Goal: Task Accomplishment & Management: Manage account settings

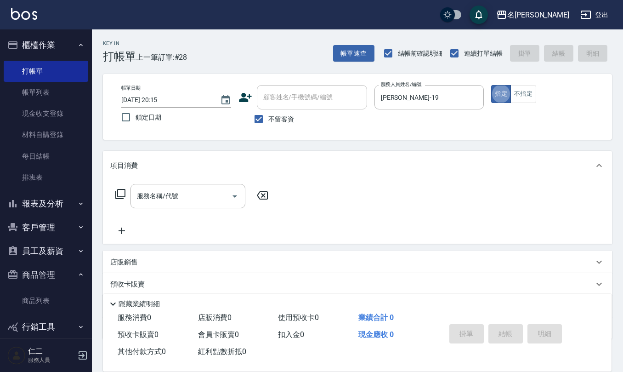
scroll to position [54, 0]
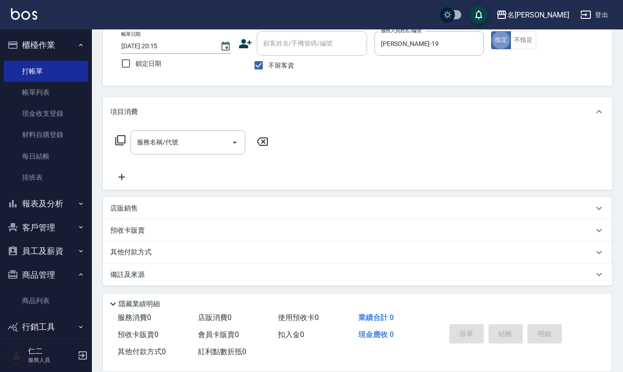
drag, startPoint x: 0, startPoint y: 0, endPoint x: 175, endPoint y: 206, distance: 270.8
click at [176, 206] on div "店販銷售" at bounding box center [351, 209] width 483 height 10
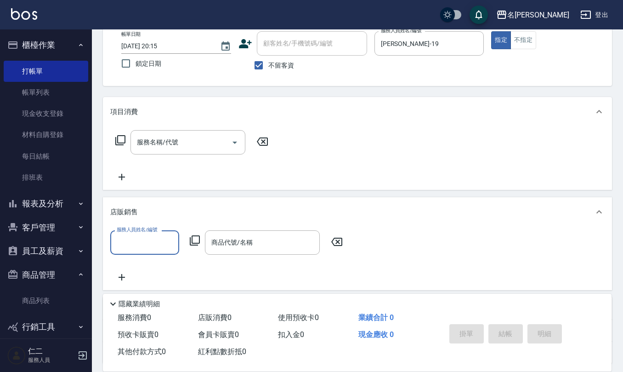
scroll to position [0, 0]
type input "[PERSON_NAME]-19"
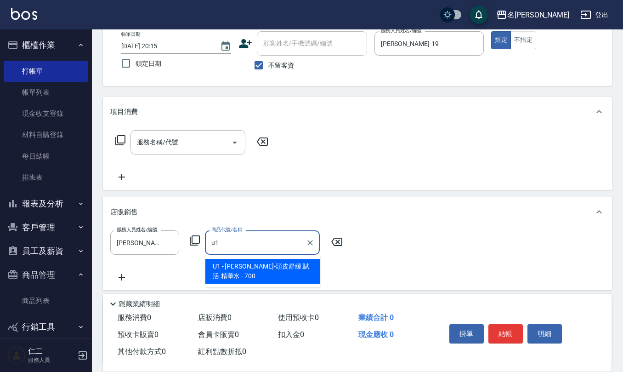
type input "里歐-頭皮舒緩.賦活.精華水"
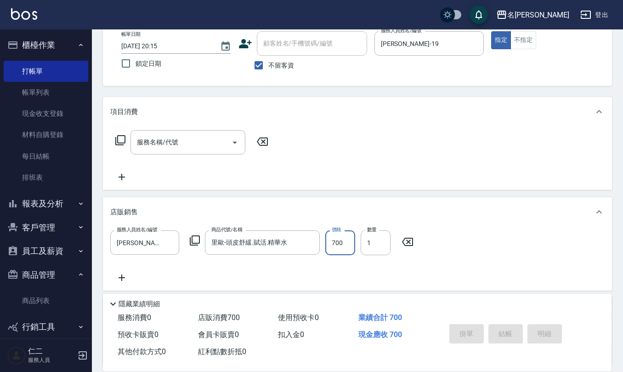
type input "[DATE] 20:16"
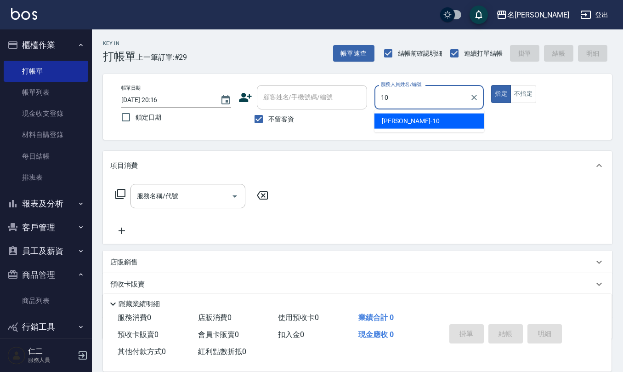
type input "[PERSON_NAME]-10"
type button "true"
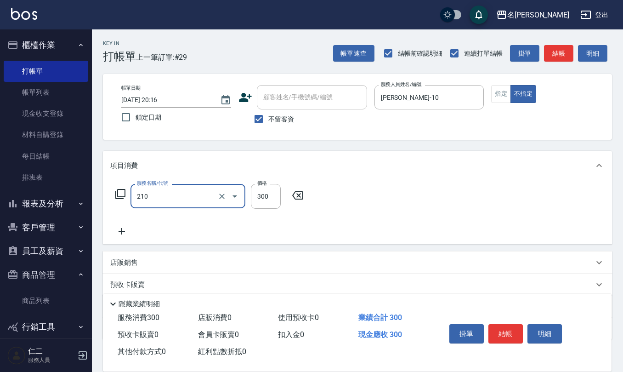
type input "[PERSON_NAME]洗髮精(210)"
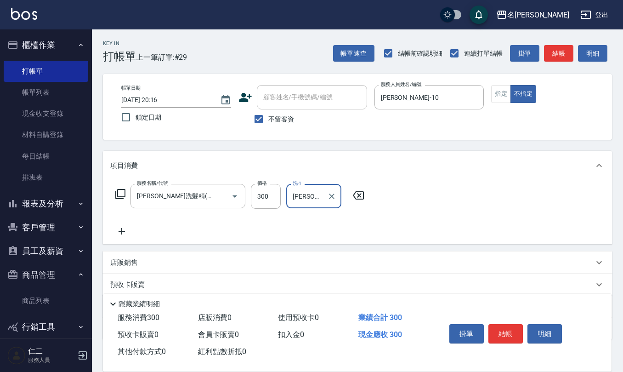
type input "[PERSON_NAME]-20"
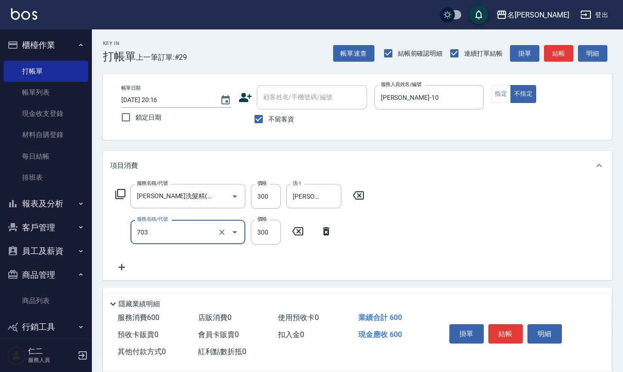
type input "(1236)設計師(703)"
type input "200"
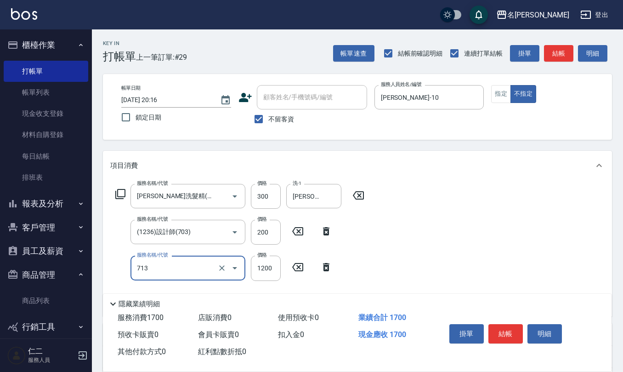
type input "水樣結構式1200(713)"
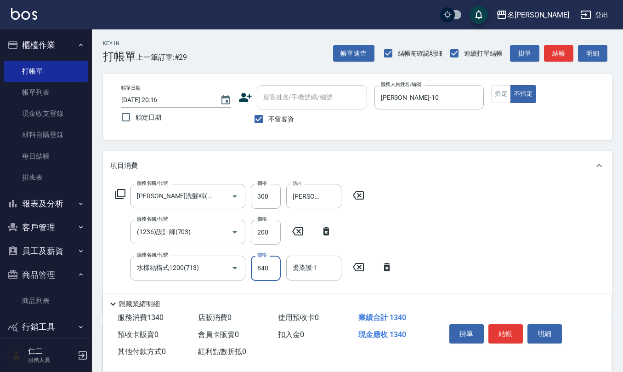
type input "840"
type input "[PERSON_NAME]-20"
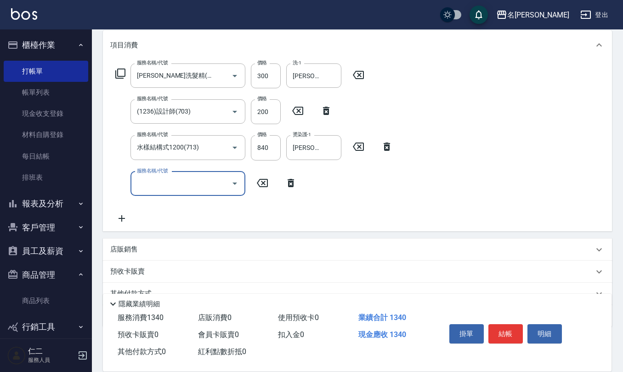
scroll to position [122, 0]
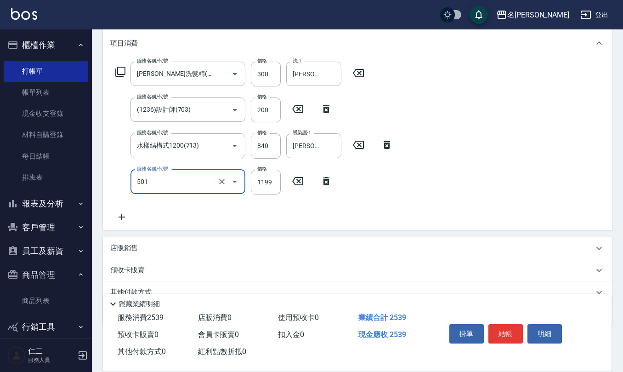
type input "染髮(501)"
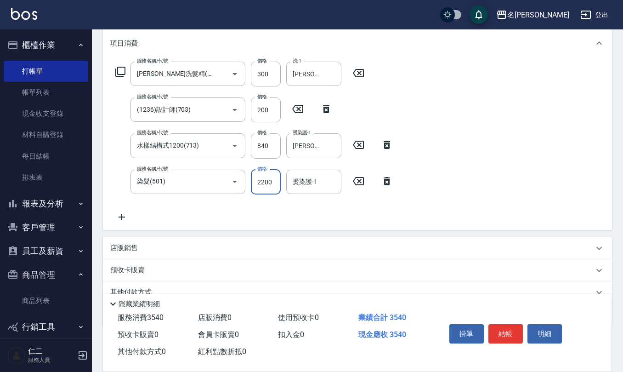
type input "2200"
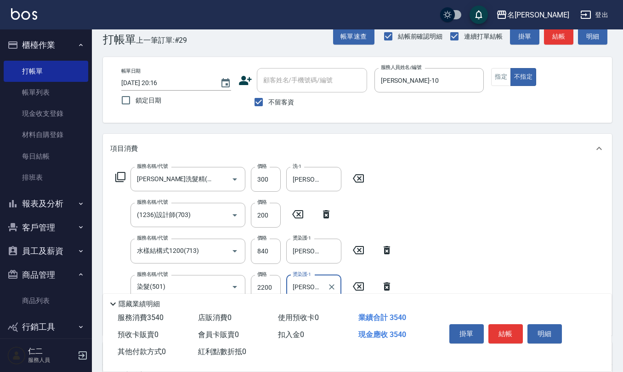
scroll to position [0, 0]
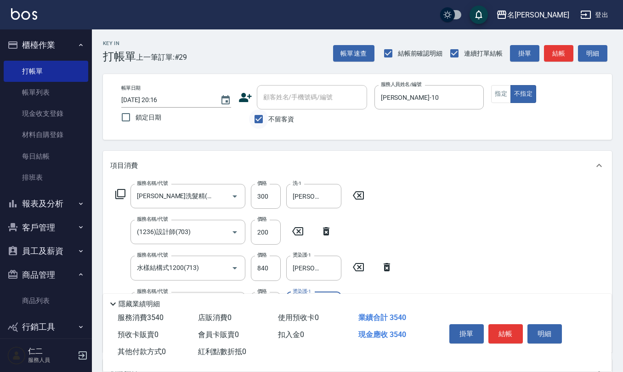
type input "[PERSON_NAME]-20"
click at [264, 120] on input "不留客資" at bounding box center [258, 118] width 19 height 19
checkbox input "false"
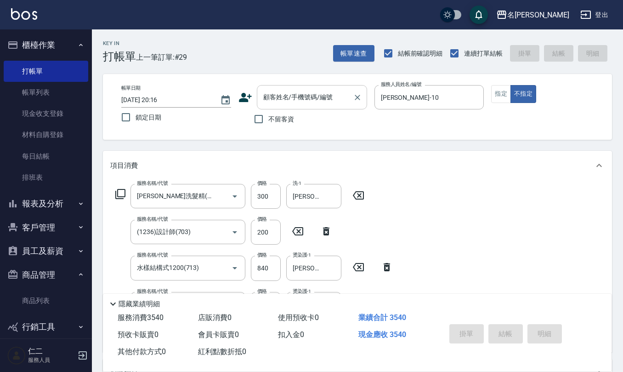
click at [270, 102] on input "顧客姓名/手機號碼/編號" at bounding box center [305, 97] width 88 height 16
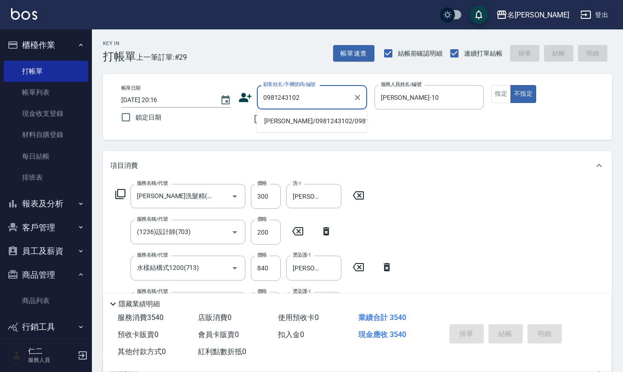
click at [276, 123] on li "[PERSON_NAME]/0981243102/0981243102" at bounding box center [312, 120] width 110 height 15
type input "[PERSON_NAME]/0981243102/0981243102"
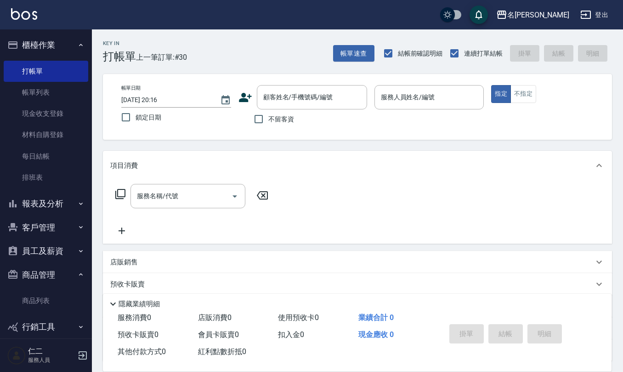
click at [287, 119] on span "不留客資" at bounding box center [281, 119] width 26 height 10
click at [268, 119] on input "不留客資" at bounding box center [258, 118] width 19 height 19
checkbox input "true"
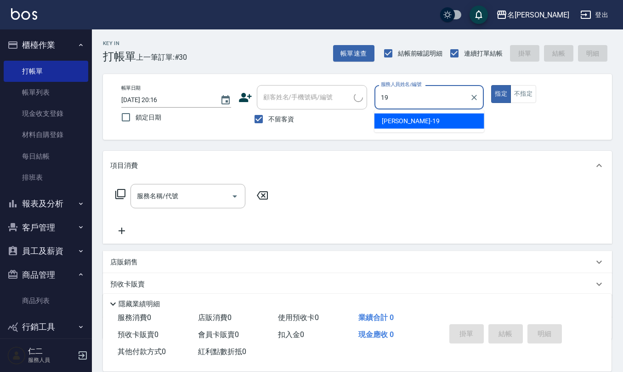
type input "[PERSON_NAME]-19"
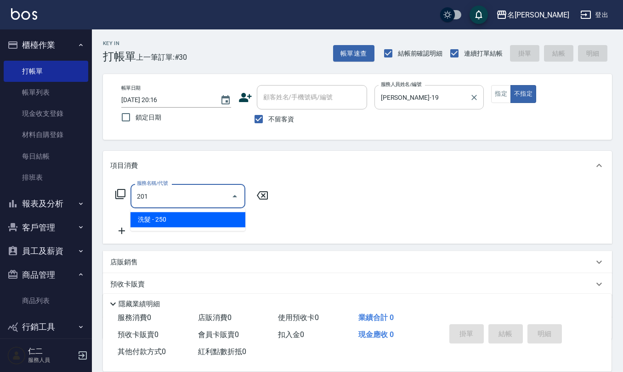
type input "洗髮(201)"
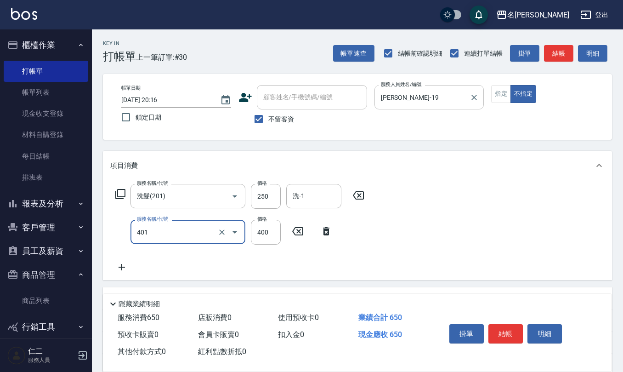
type input "剪髮(401)"
type input "200"
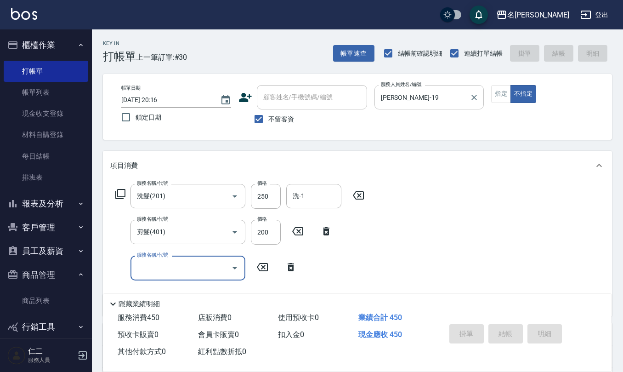
type input "[DATE] 20:17"
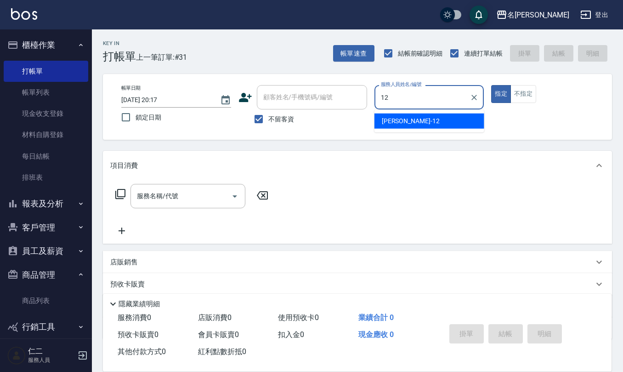
type input "[PERSON_NAME]-12"
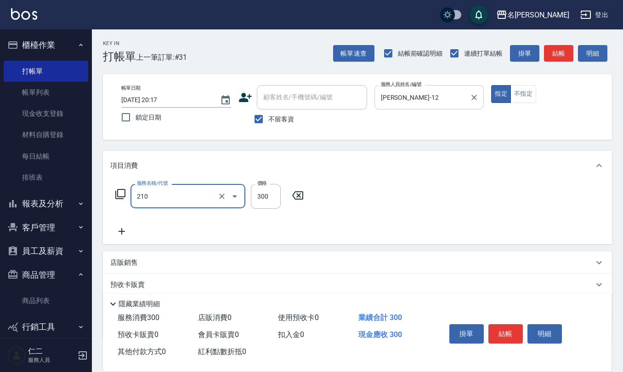
type input "[PERSON_NAME]洗髮精(210)"
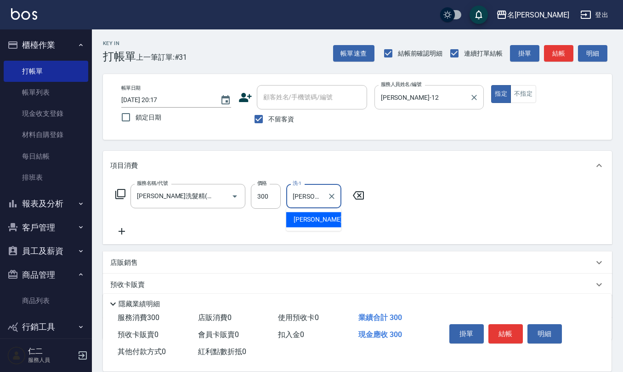
type input "[PERSON_NAME]-21"
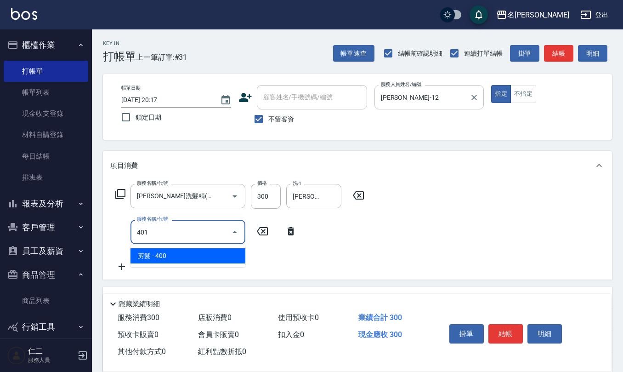
type input "剪髮(401)"
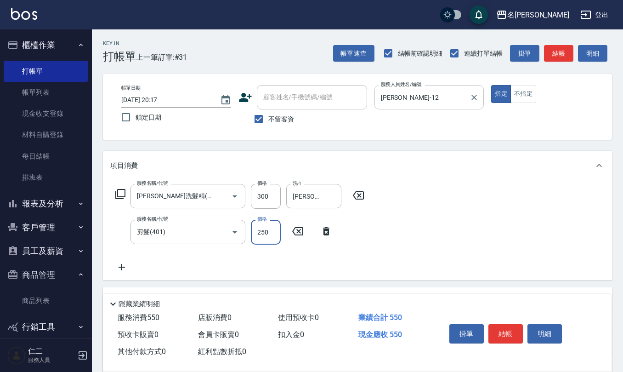
type input "250"
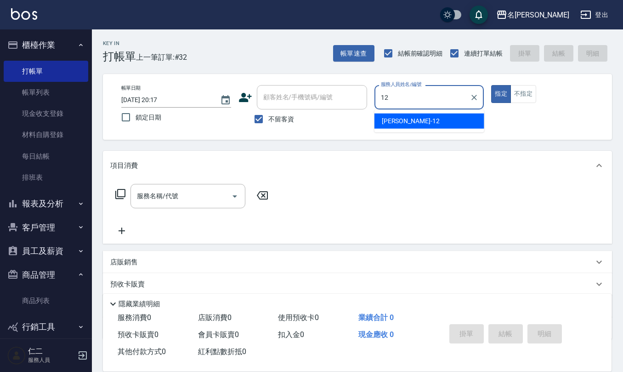
type input "[PERSON_NAME]-12"
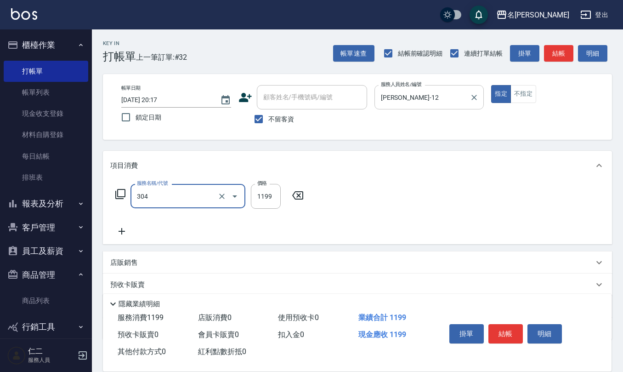
type input "離子燙(特價)(304)"
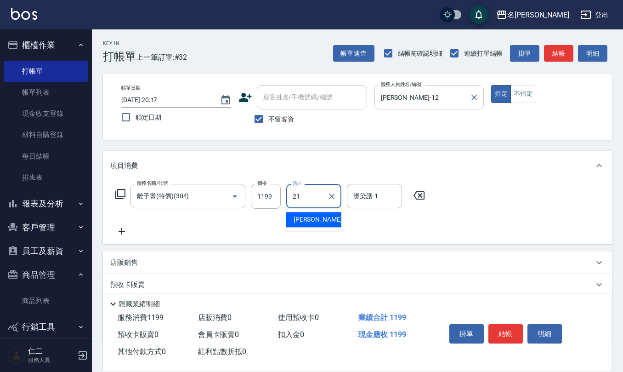
type input "[PERSON_NAME]-21"
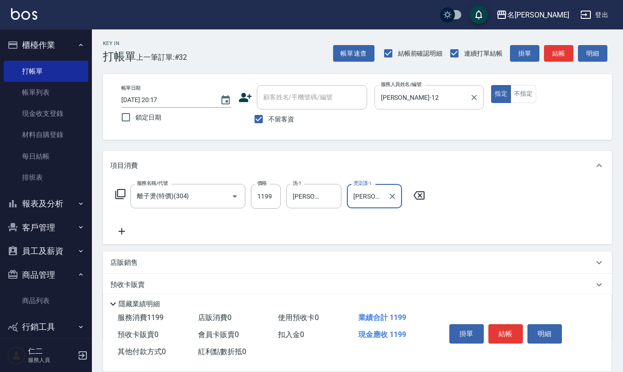
type input "[PERSON_NAME]-21"
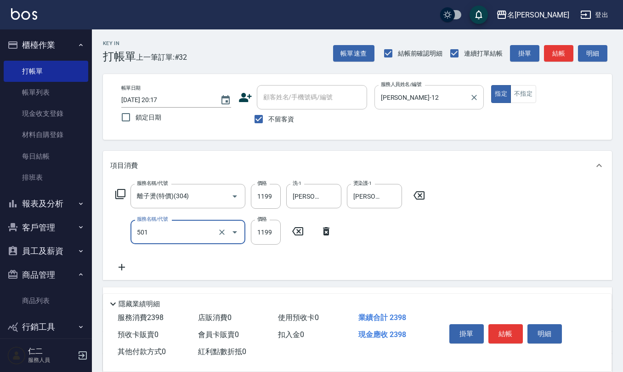
type input "染髮(501)"
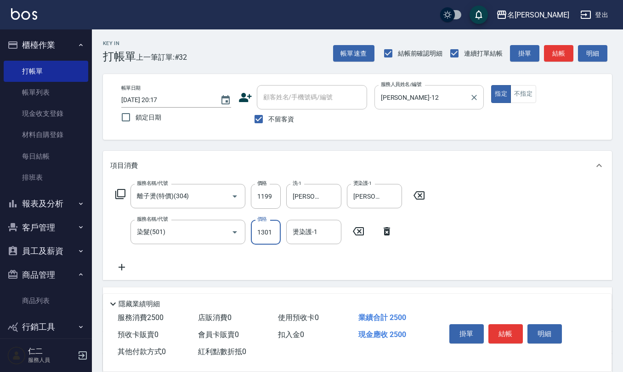
type input "1301"
type input "[PERSON_NAME]-21"
click at [259, 116] on input "不留客資" at bounding box center [258, 118] width 19 height 19
checkbox input "false"
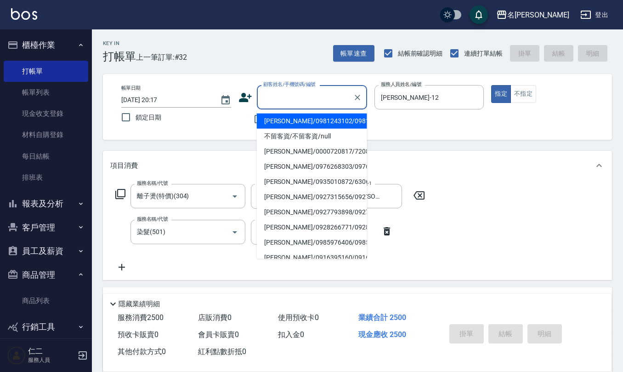
click at [286, 97] on input "顧客姓名/手機號碼/編號" at bounding box center [305, 97] width 88 height 16
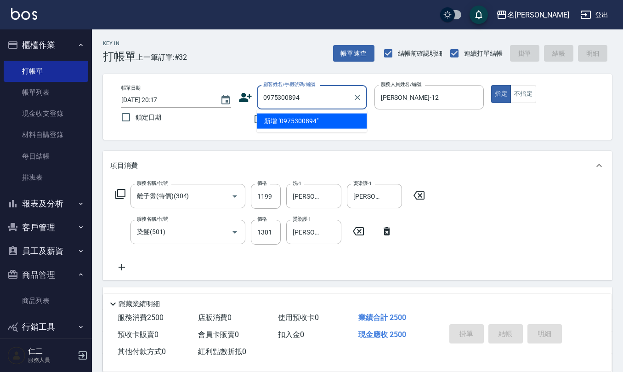
drag, startPoint x: 316, startPoint y: 102, endPoint x: 157, endPoint y: 92, distance: 159.3
click at [96, 98] on div "Key In 打帳單 上一筆訂單:#32 帳單速查 結帳前確認明細 連續打單結帳 掛單 結帳 明細 帳單日期 [DATE] 20:17 鎖定日期 顧客姓名/手…" at bounding box center [357, 256] width 531 height 454
type input "0975300894"
click at [244, 92] on icon at bounding box center [245, 97] width 14 height 14
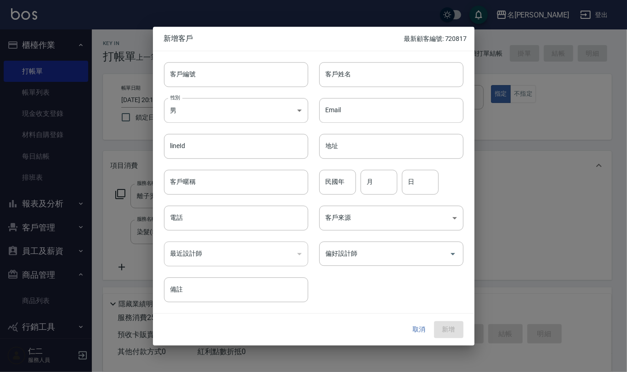
click at [244, 88] on div "性別 男 [DEMOGRAPHIC_DATA] 性別" at bounding box center [230, 105] width 155 height 36
click at [244, 66] on input "客戶編號" at bounding box center [236, 74] width 144 height 25
paste input "0975300894"
type input "0975300894"
click at [222, 231] on div "最近設計師 ​ 最近設計師" at bounding box center [230, 248] width 155 height 36
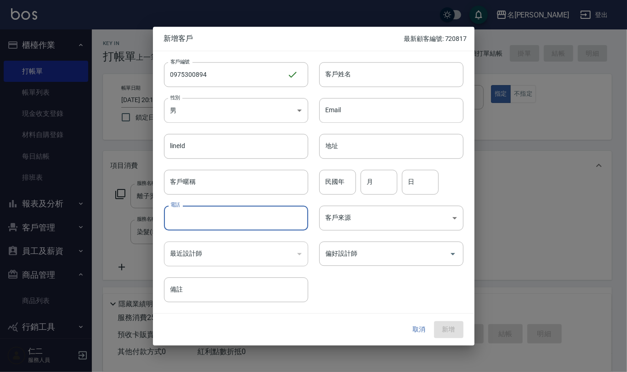
click at [221, 228] on input "電話" at bounding box center [236, 217] width 144 height 25
paste input "0975300894"
type input "0975300894"
click at [262, 121] on body "名留仁二 登出 櫃檯作業 打帳單 帳單列表 現金收支登錄 材料自購登錄 每日結帳 排班表 報表及分析 報表目錄 店家區間累計表 店家日報表 互助日報表 互助月…" at bounding box center [313, 242] width 627 height 484
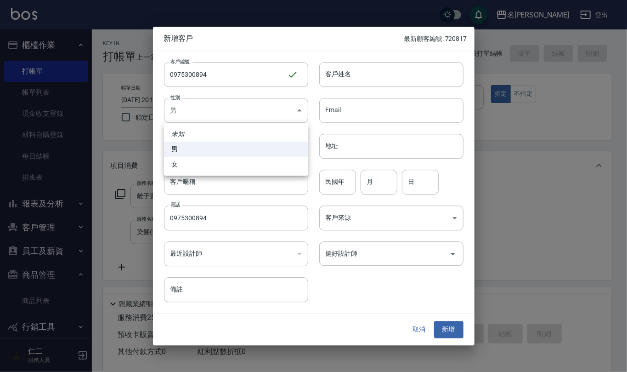
click at [221, 169] on li "女" at bounding box center [236, 164] width 144 height 15
type input "[DEMOGRAPHIC_DATA]"
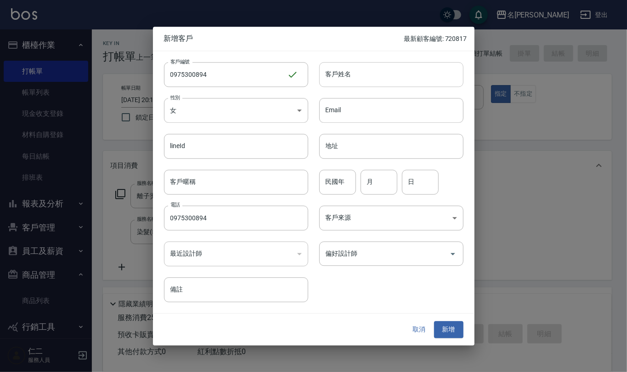
click at [353, 80] on input "客戶姓名" at bounding box center [391, 74] width 144 height 25
type input "[PERSON_NAME]"
click at [346, 182] on input "民國年" at bounding box center [337, 182] width 37 height 25
type input "91"
type input "10"
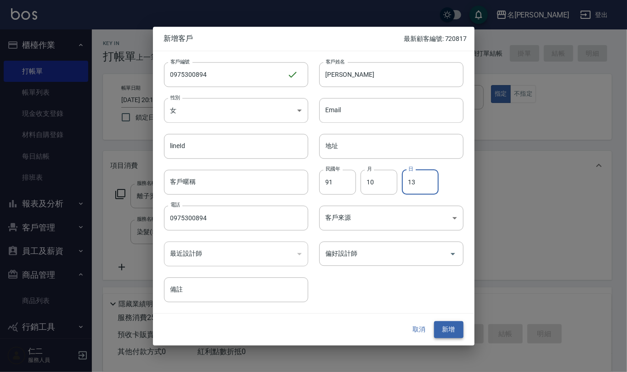
type input "13"
click at [454, 326] on button "新增" at bounding box center [448, 329] width 29 height 17
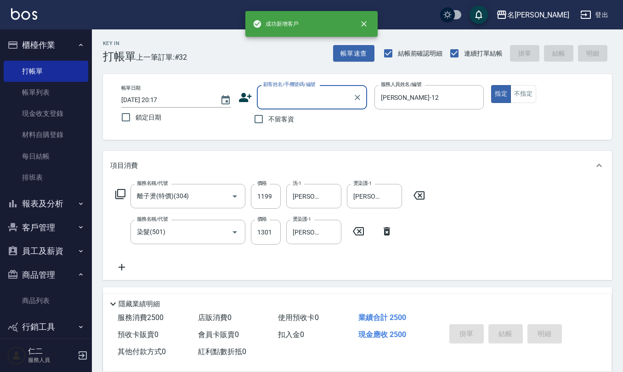
click at [277, 94] on input "顧客姓名/手機號碼/編號" at bounding box center [305, 97] width 88 height 16
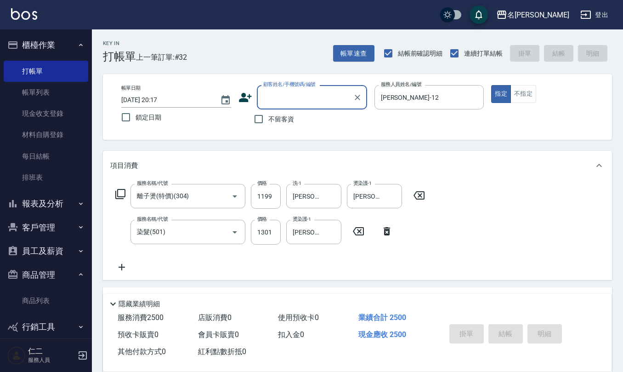
paste input "0975300894"
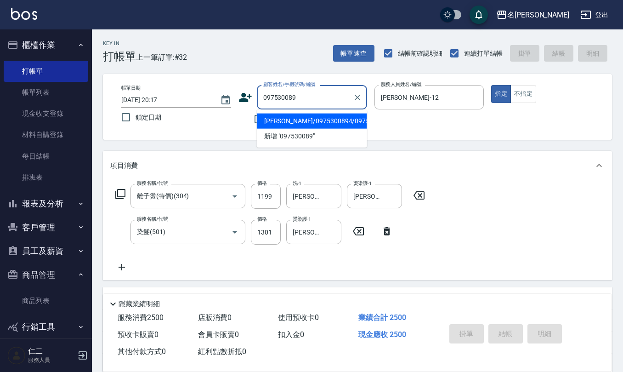
type input "[PERSON_NAME]/0975300894/0975300894"
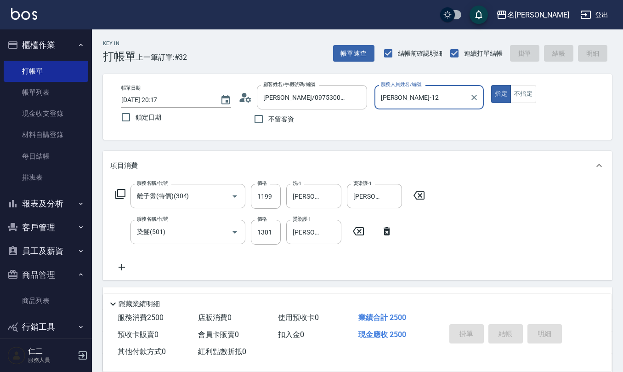
type input "[DATE] 20:18"
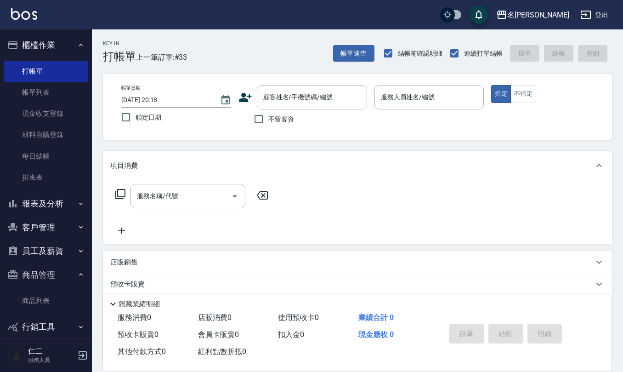
click at [281, 109] on label "不留客資" at bounding box center [271, 118] width 45 height 19
click at [268, 109] on input "不留客資" at bounding box center [258, 118] width 19 height 19
checkbox input "true"
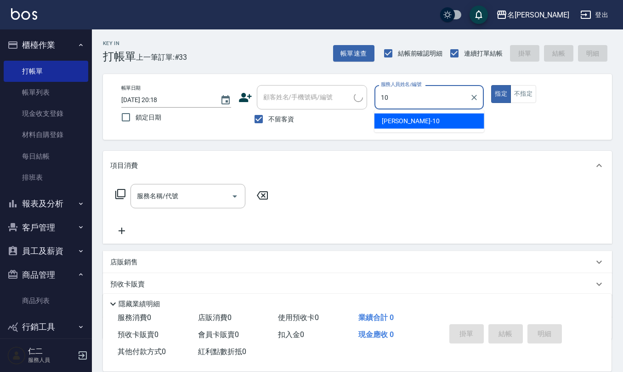
type input "[PERSON_NAME]-10"
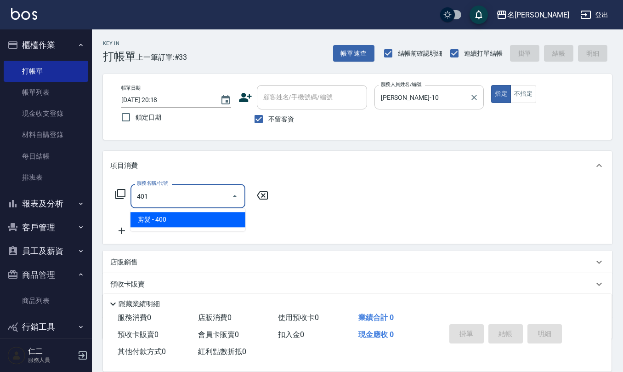
type input "剪髮(401)"
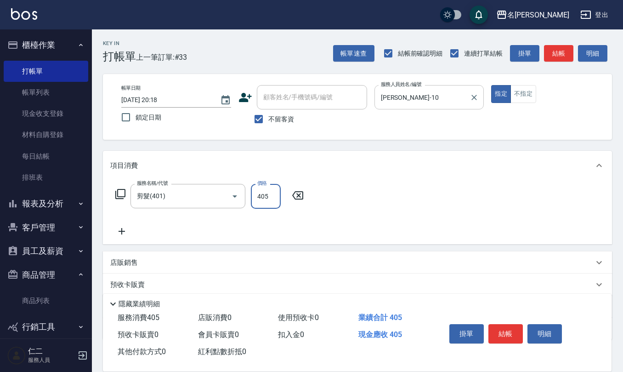
type input "405"
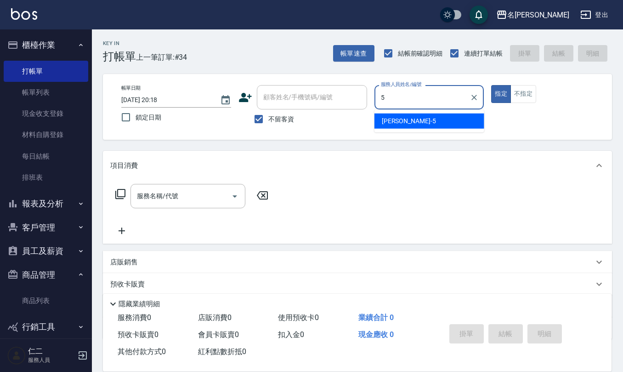
type input "[PERSON_NAME]5"
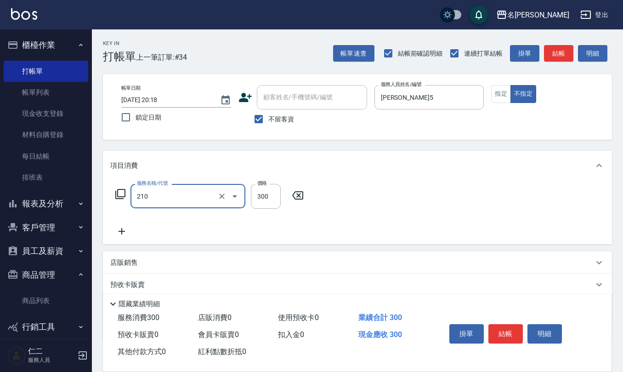
type input "[PERSON_NAME]洗髮精(210)"
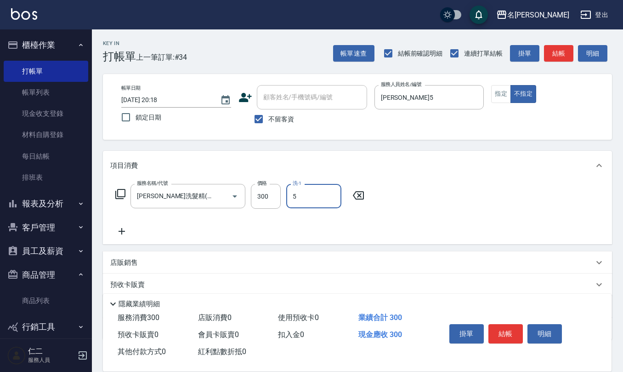
type input "[PERSON_NAME]5"
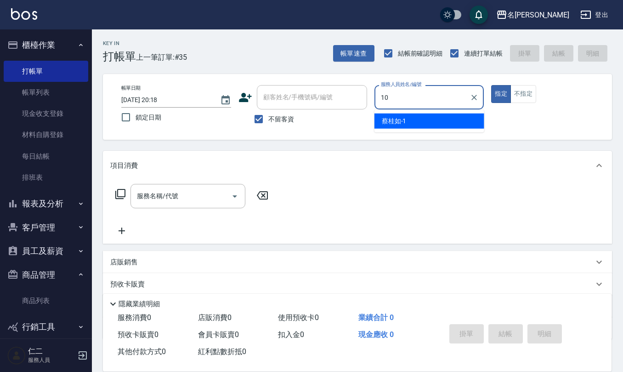
type input "[PERSON_NAME]-10"
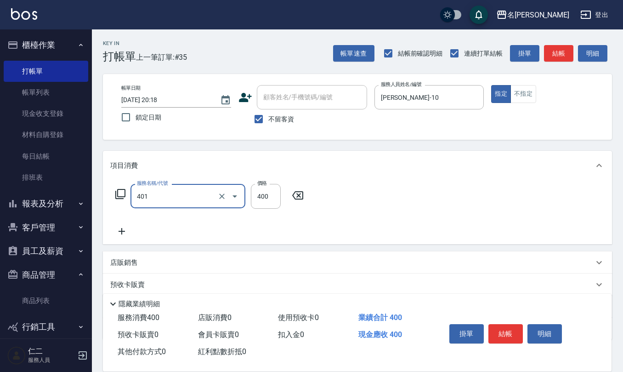
type input "剪髮(401)"
type input "300"
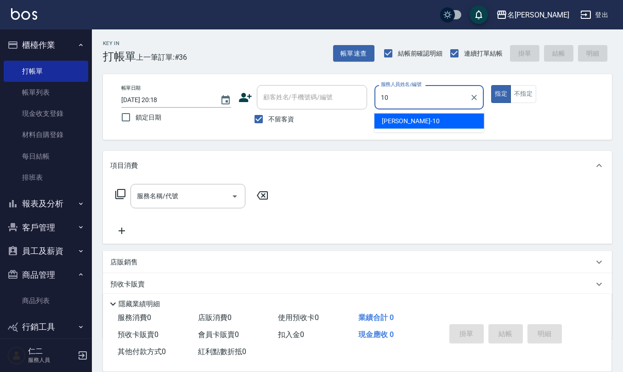
type input "[PERSON_NAME]-10"
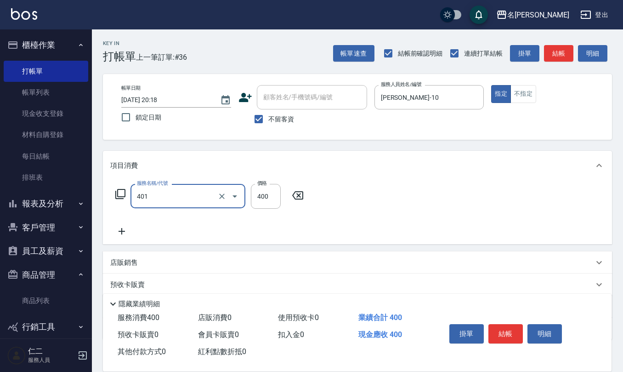
type input "剪髮(401)"
type input "200"
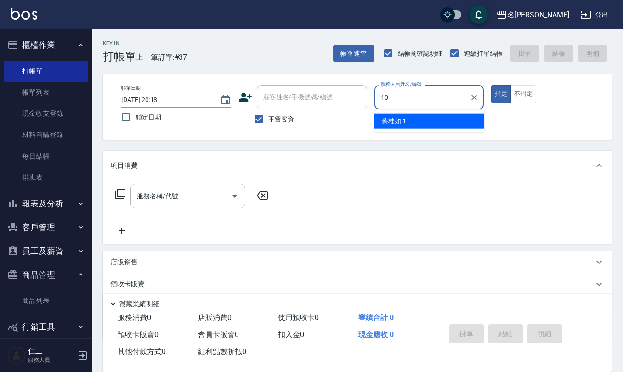
type input "[PERSON_NAME]-10"
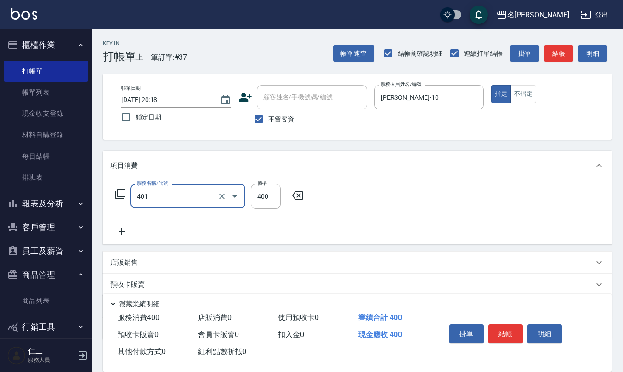
type input "剪髮(401)"
type input "405"
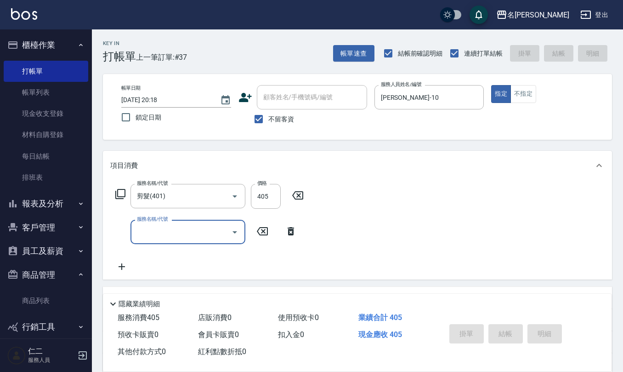
type input "[DATE] 20:19"
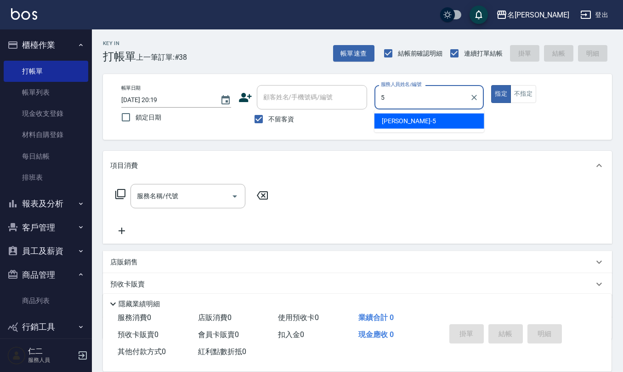
type input "[PERSON_NAME]5"
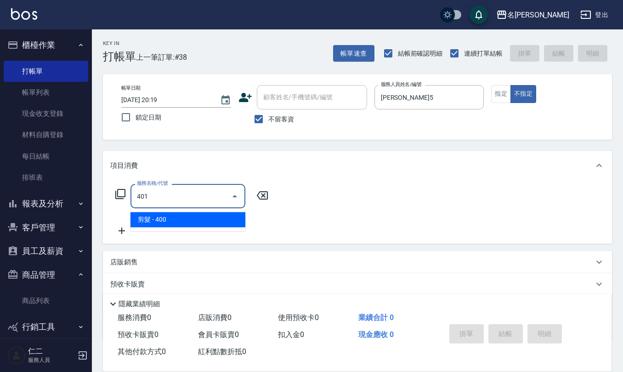
type input "剪髮(401)"
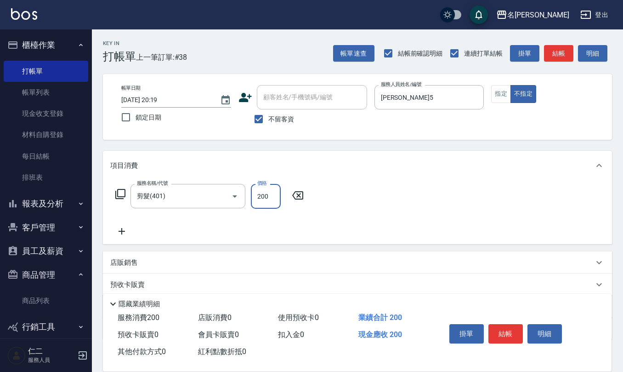
type input "200"
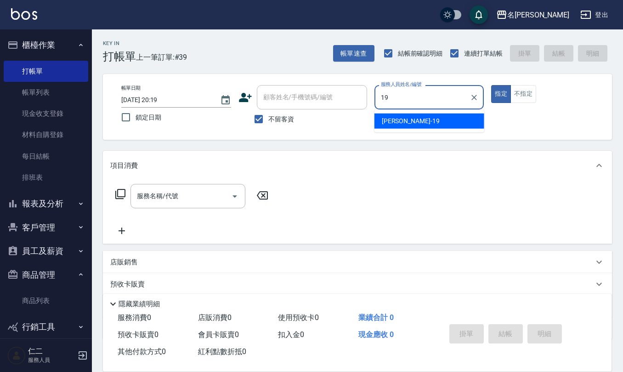
type input "[PERSON_NAME]-19"
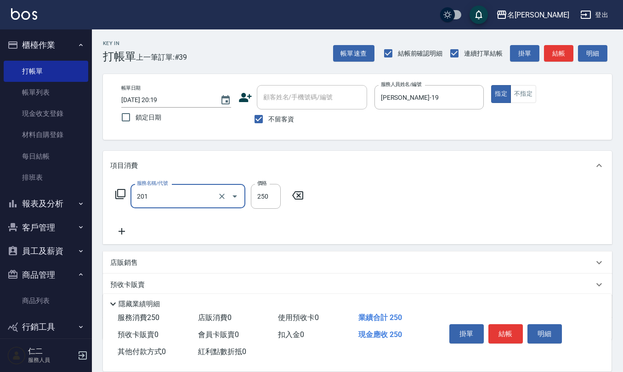
type input "洗髮(201)"
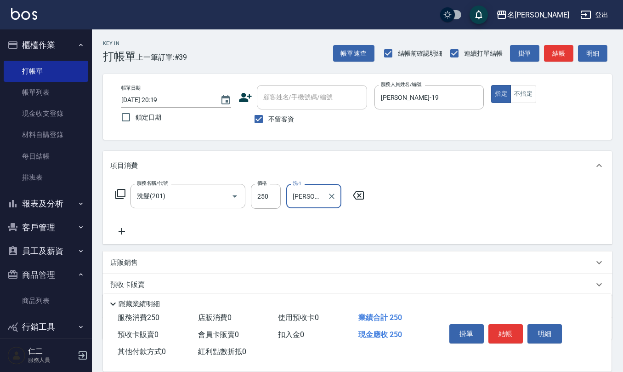
type input "[PERSON_NAME]-28"
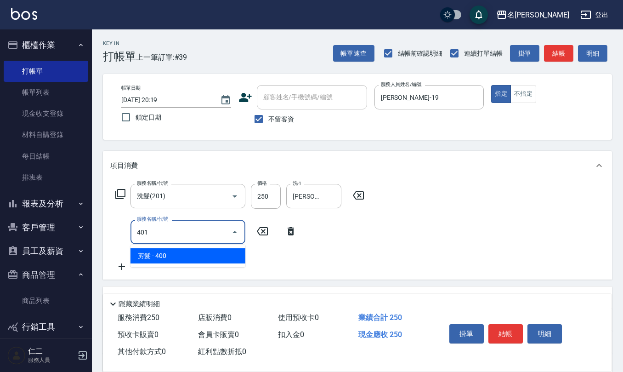
type input "剪髮(401)"
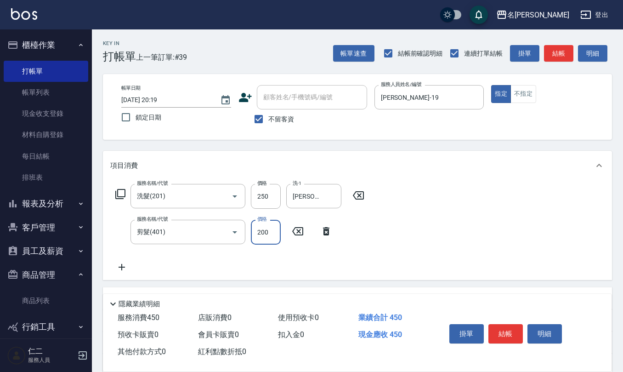
type input "200"
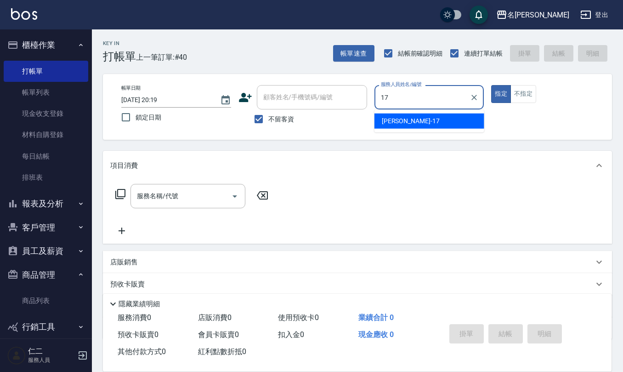
type input "[PERSON_NAME]-17"
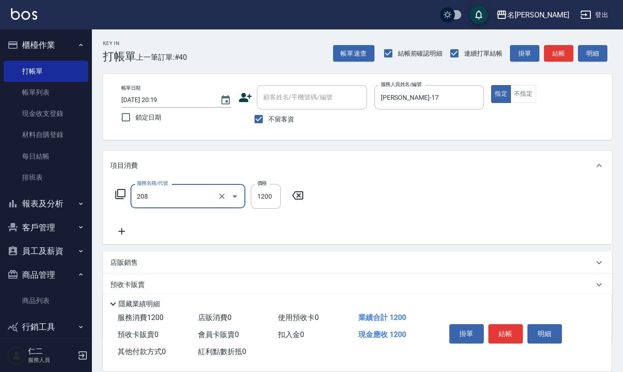
type input "深層洗(208)"
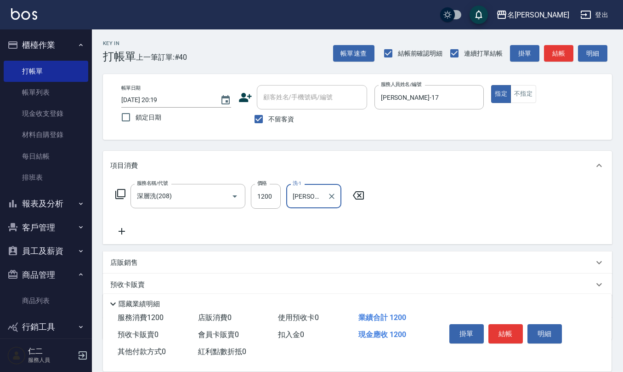
type input "[PERSON_NAME]-17"
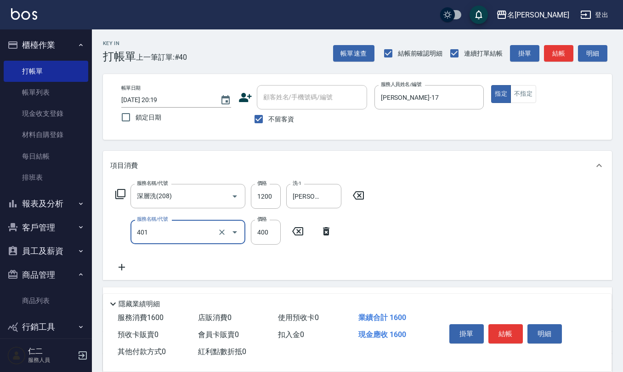
type input "剪髮(401)"
type input "450"
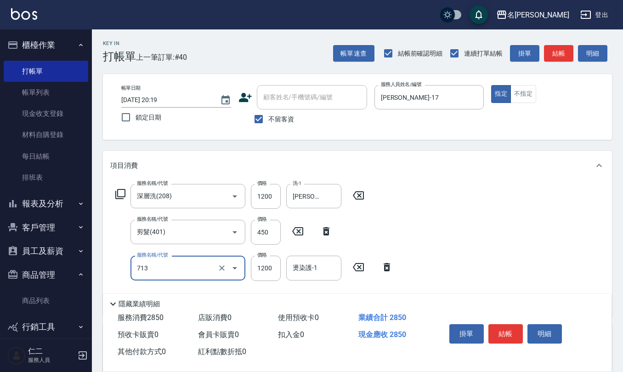
type input "水樣結構式1200(713)"
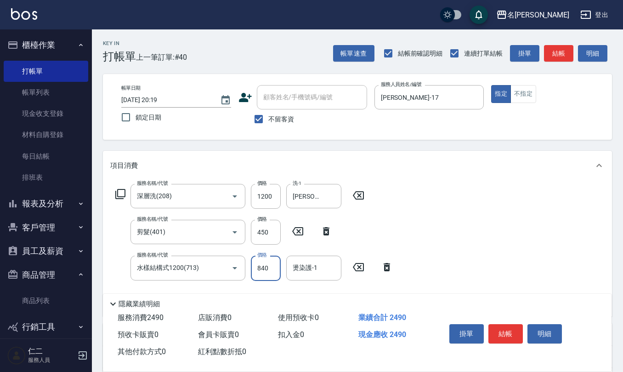
type input "840"
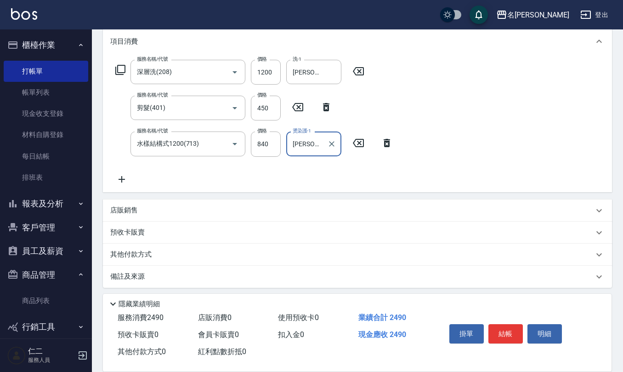
scroll to position [126, 0]
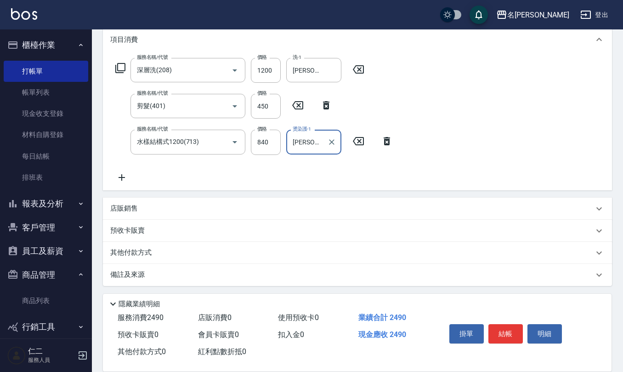
type input "[PERSON_NAME]-17"
click at [153, 206] on div "店販銷售" at bounding box center [351, 209] width 483 height 10
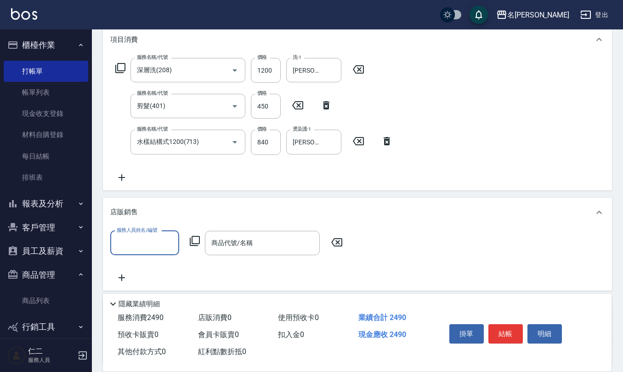
scroll to position [0, 0]
type input "[PERSON_NAME]-17"
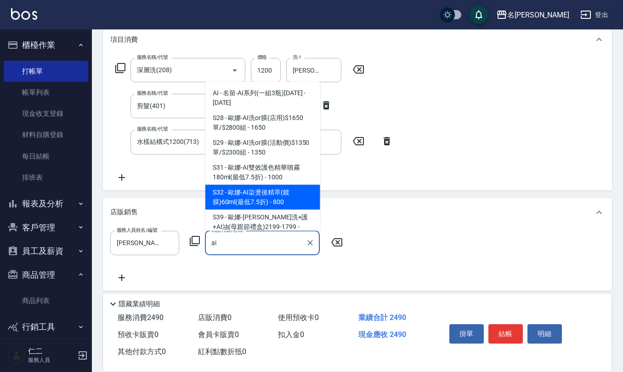
type input "[PERSON_NAME]-AI染燙後精萃(鍍膜)60ml(最低7.5折)"
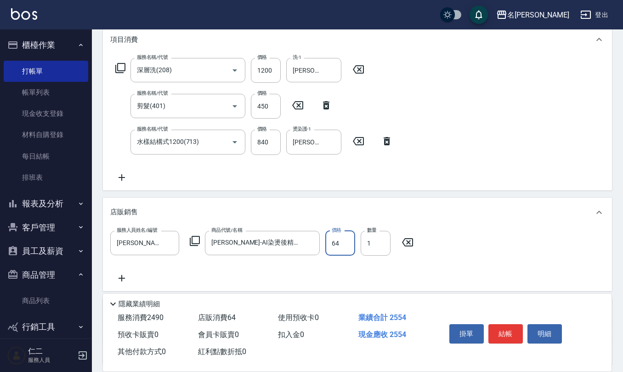
type input "640"
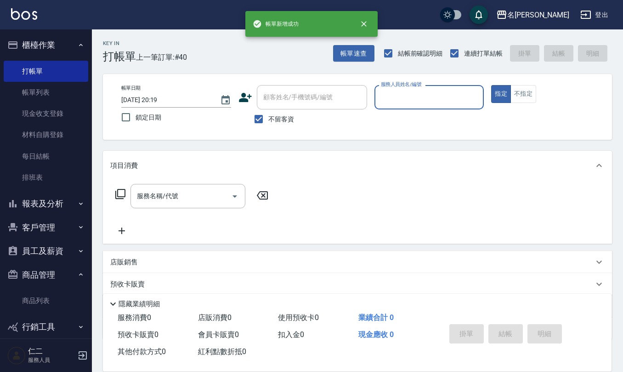
scroll to position [0, 0]
type input "[PERSON_NAME]-8"
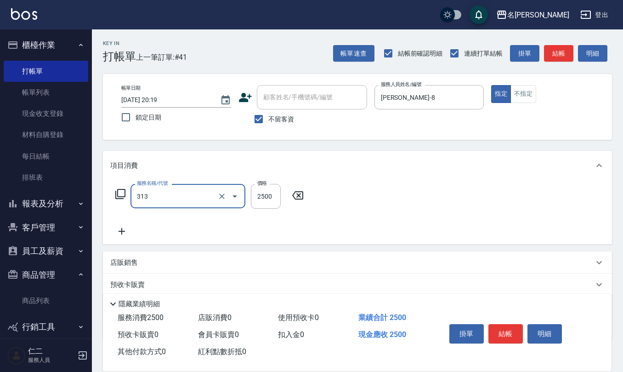
type input "生化還原2500(313)"
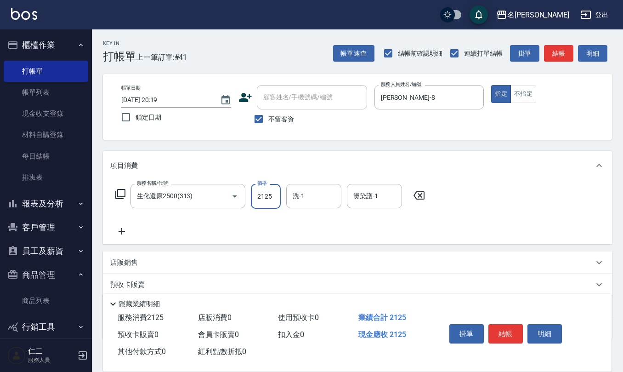
type input "2125"
type input "[PERSON_NAME]-28"
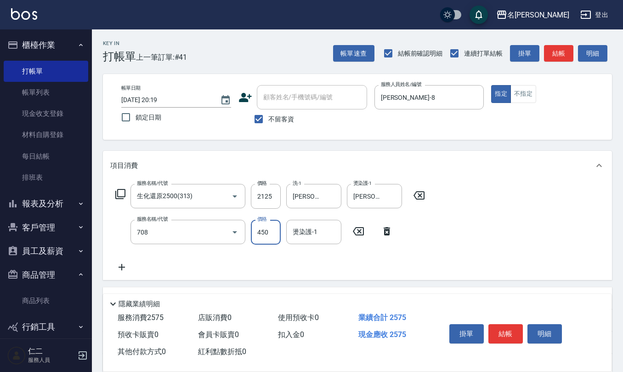
type input "松島舞鶴450(708)"
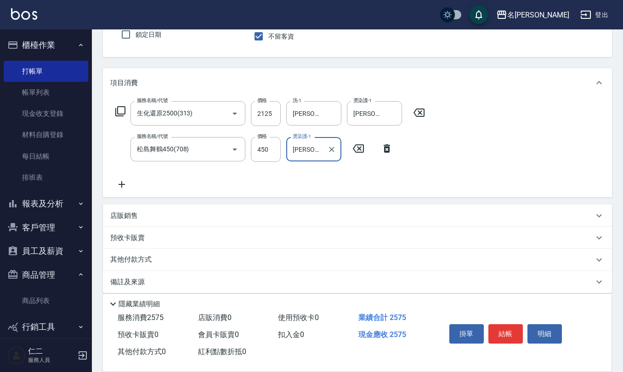
scroll to position [90, 0]
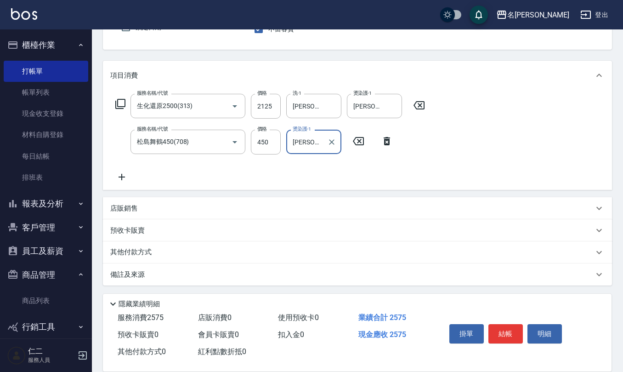
type input "[PERSON_NAME]-28"
click at [131, 213] on div "店販銷售" at bounding box center [357, 208] width 509 height 22
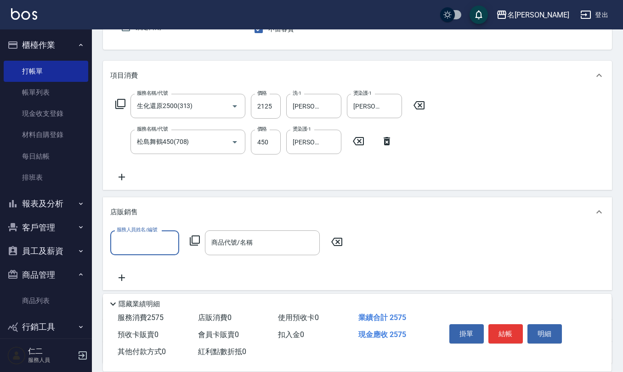
scroll to position [0, 0]
type input "[PERSON_NAME]-8"
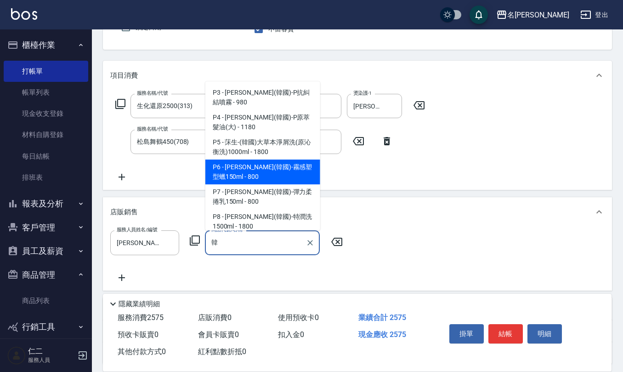
type input "[PERSON_NAME](韓國)-霧感塑型蠟150ml"
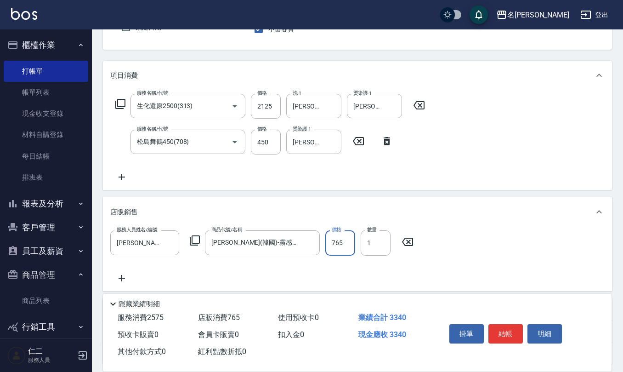
type input "765"
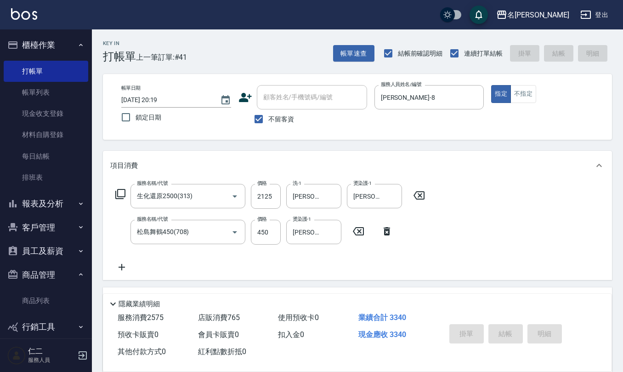
type input "[DATE] 20:21"
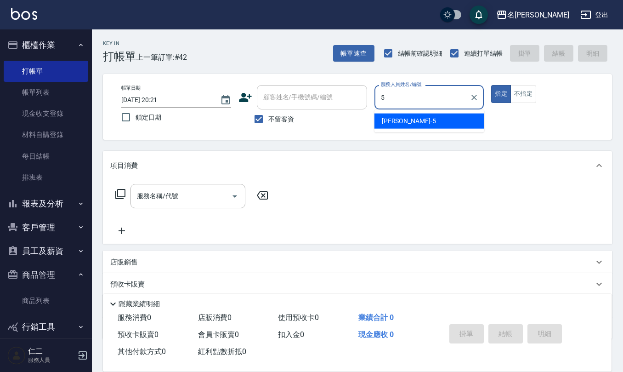
type input "[PERSON_NAME]5"
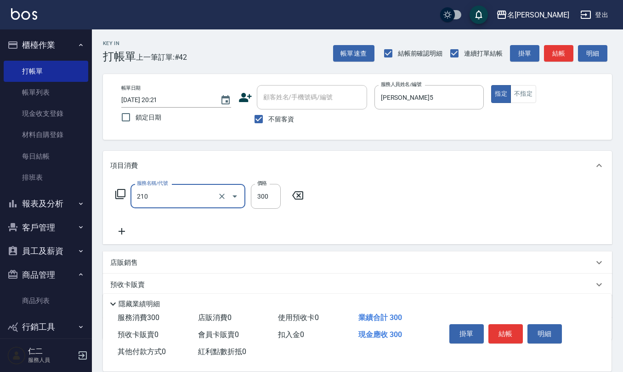
type input "[PERSON_NAME]洗髮精(210)"
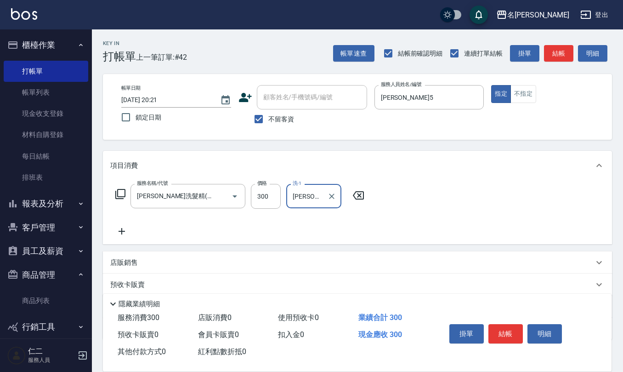
type input "[PERSON_NAME]5"
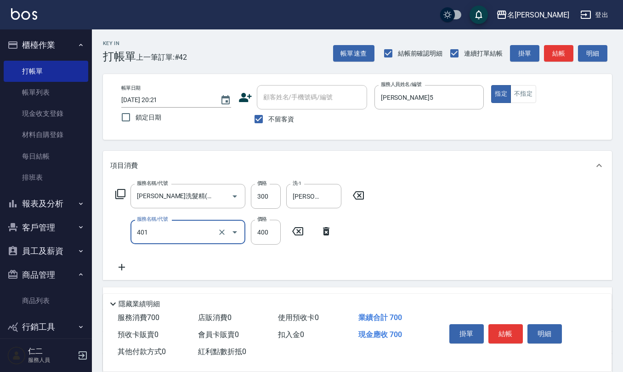
type input "剪髮(401)"
type input "250"
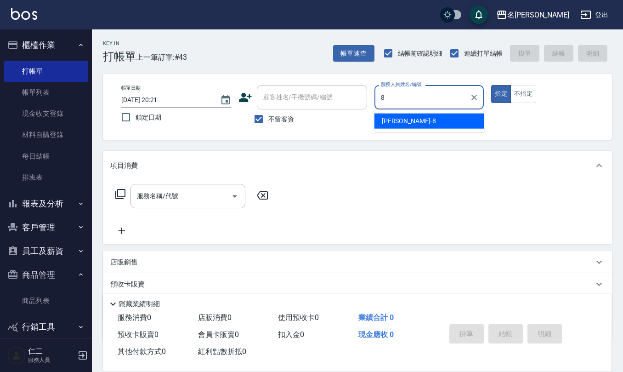
type input "[PERSON_NAME]-8"
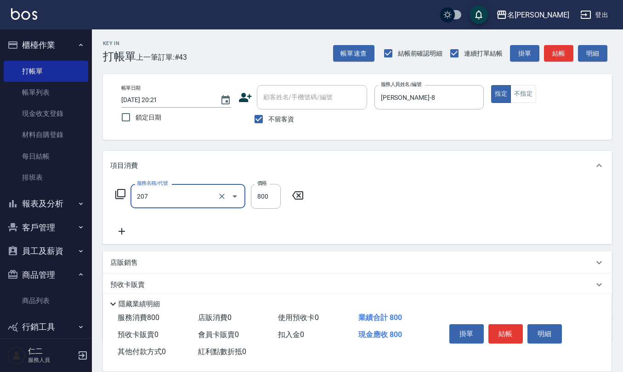
type input "清潔洗(207)"
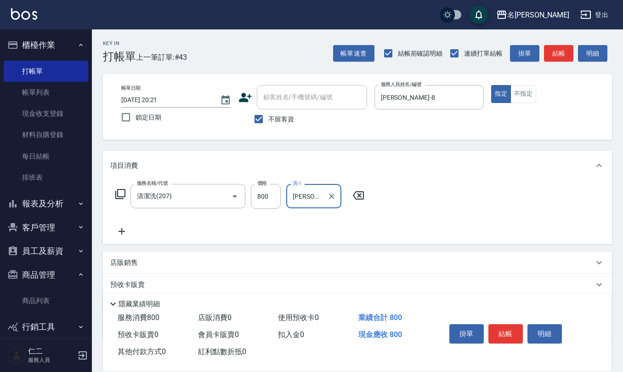
type input "[PERSON_NAME]-28"
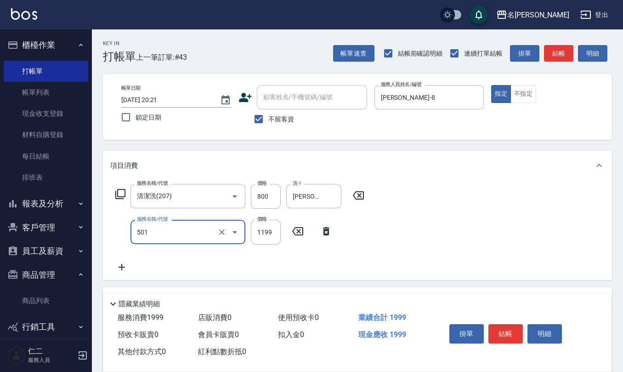
type input "染髮(501)"
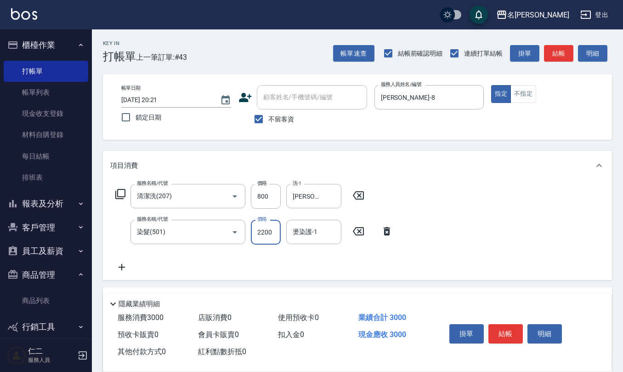
type input "2200"
type input "[PERSON_NAME]-28"
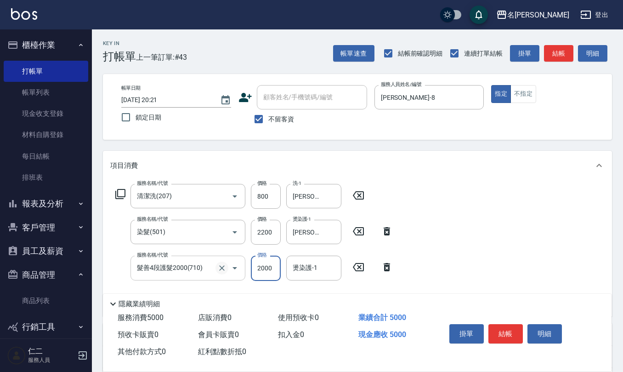
click at [221, 267] on icon "Clear" at bounding box center [221, 267] width 9 height 9
type input "髮善4段護髮2000(710)"
click at [221, 267] on icon "Clear" at bounding box center [221, 267] width 9 height 9
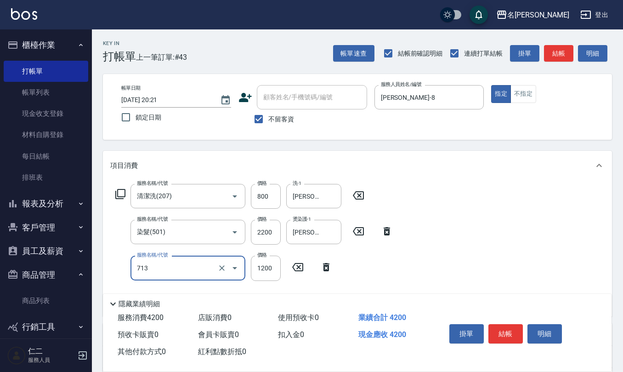
type input "水樣結構式1200(713)"
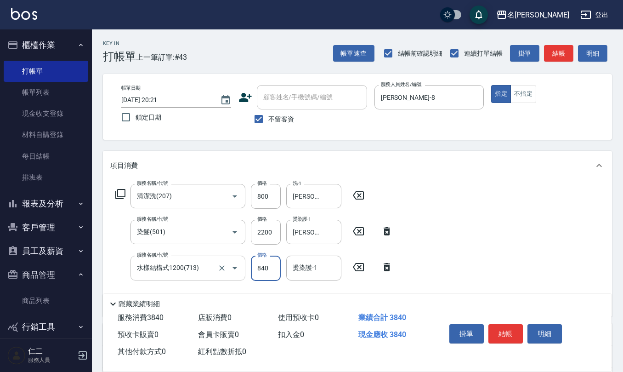
type input "840"
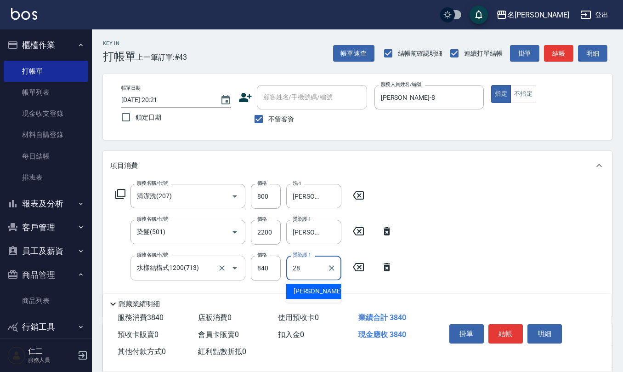
type input "[PERSON_NAME]-28"
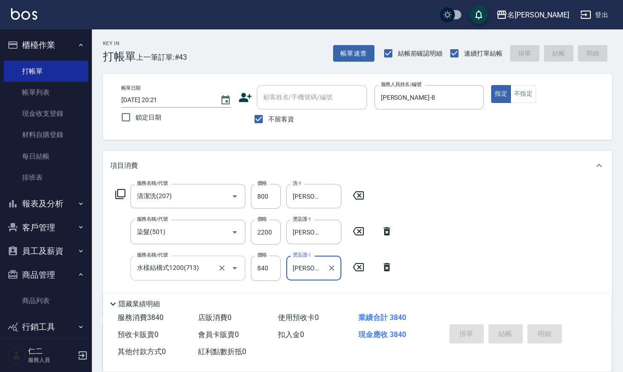
type input "[DATE] 20:22"
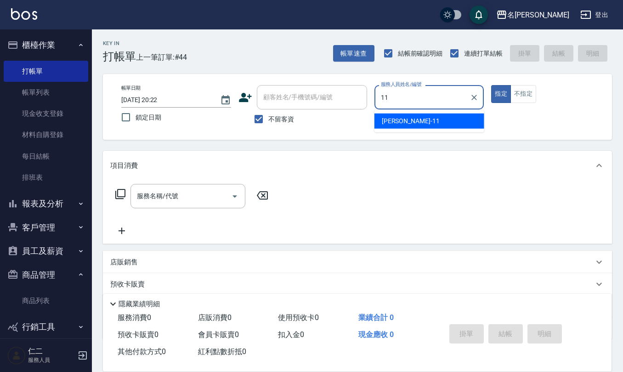
type input "[PERSON_NAME]橙-11"
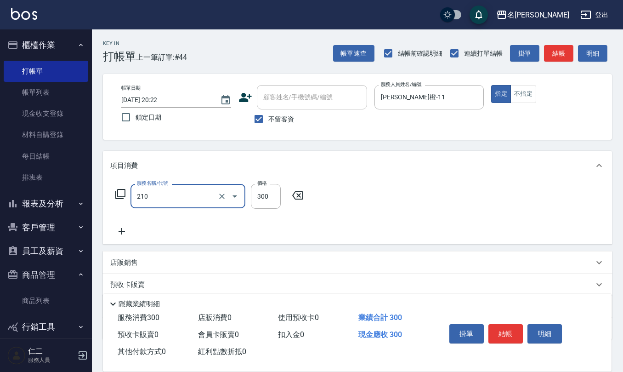
type input "[PERSON_NAME]洗髮精(210)"
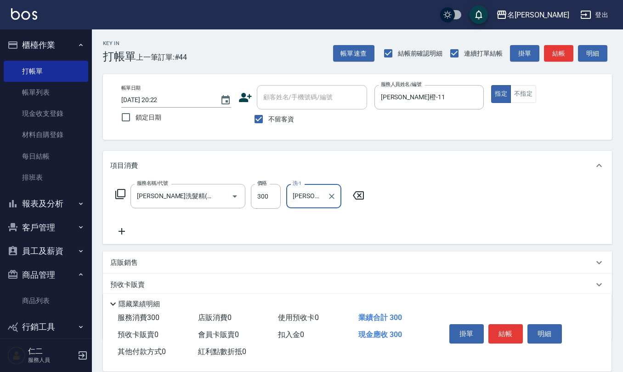
type input "[PERSON_NAME]橙-11"
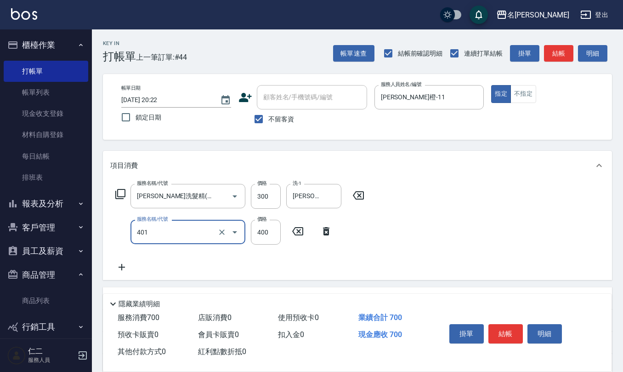
type input "剪髮(401)"
type input "200"
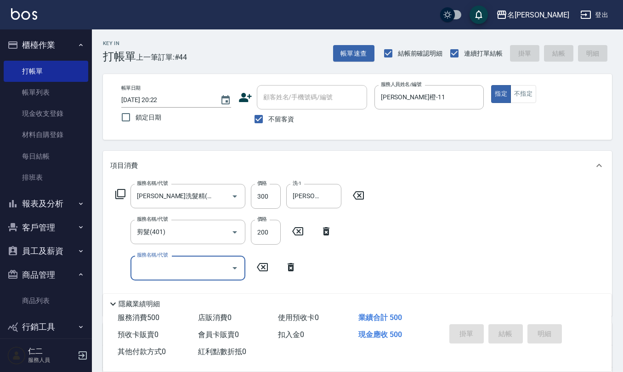
type input "[DATE] 20:25"
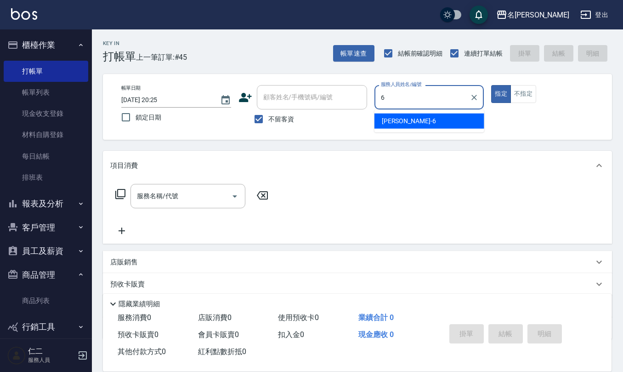
type input "[PERSON_NAME]-6"
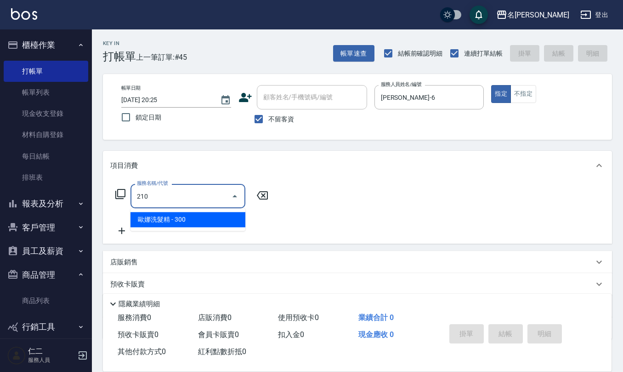
type input "[PERSON_NAME]洗髮精(210)"
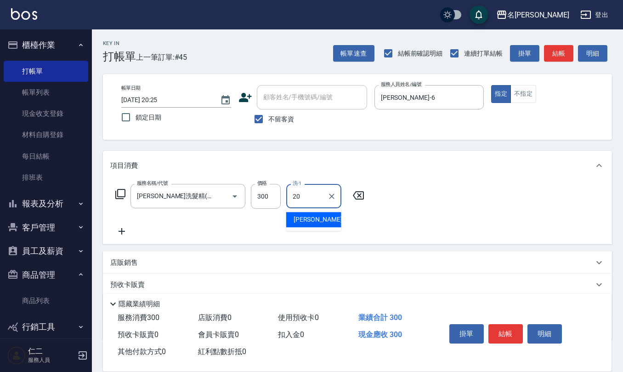
type input "[PERSON_NAME]-20"
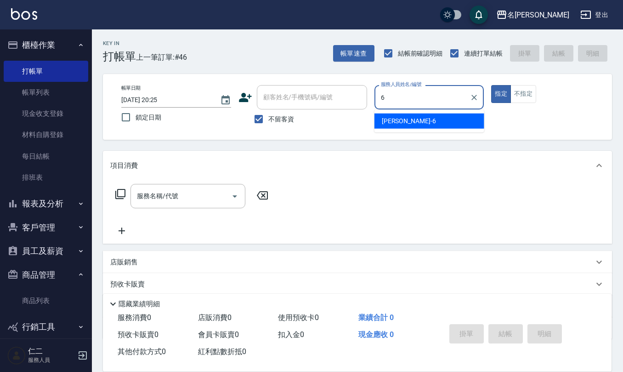
type input "[PERSON_NAME]-6"
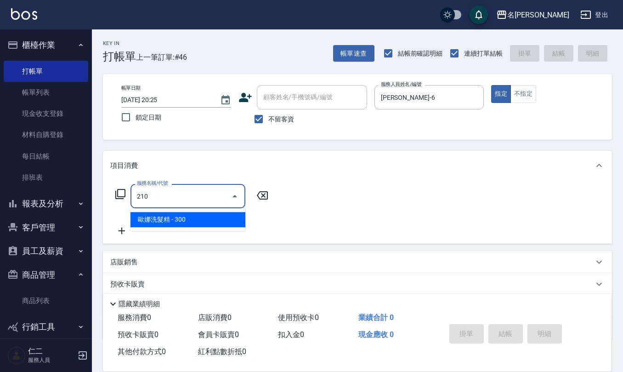
type input "[PERSON_NAME]洗髮精(210)"
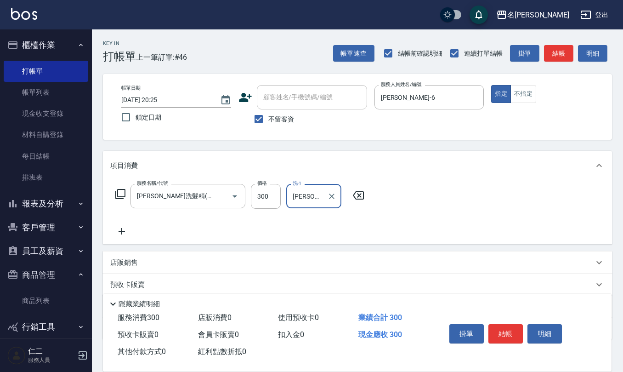
type input "[PERSON_NAME]5"
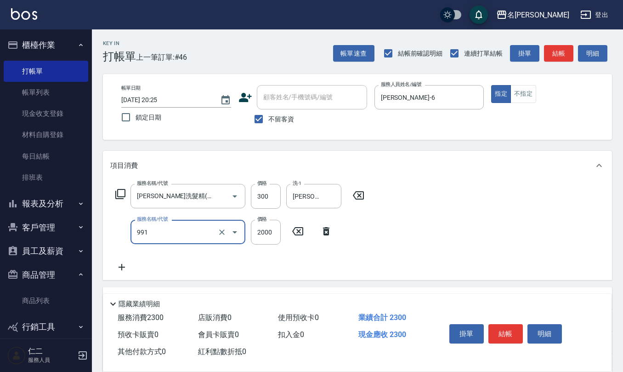
type input "接髮勞本(991)"
type input "2600"
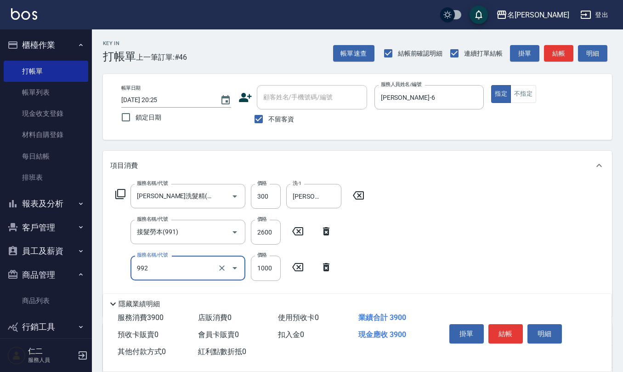
type input "接髮(992)"
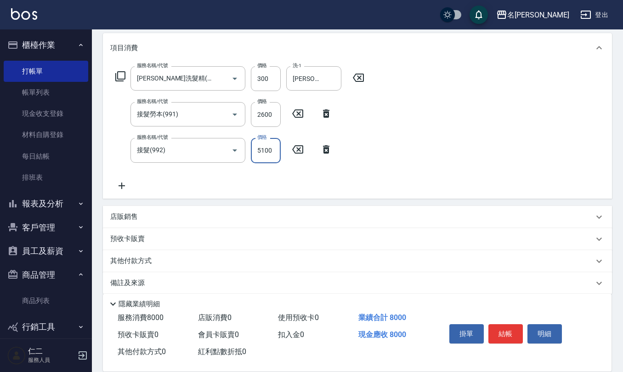
scroll to position [122, 0]
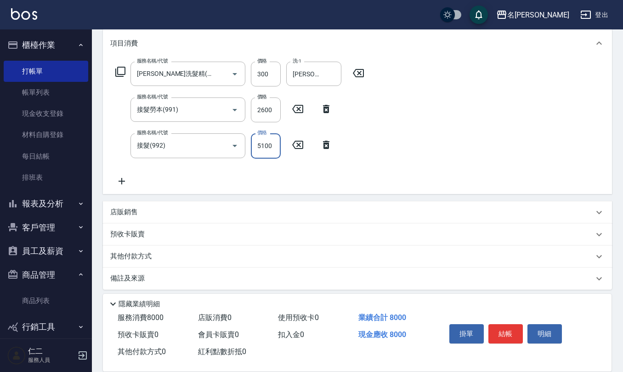
type input "5100"
click at [162, 277] on div "備註及來源" at bounding box center [351, 278] width 483 height 10
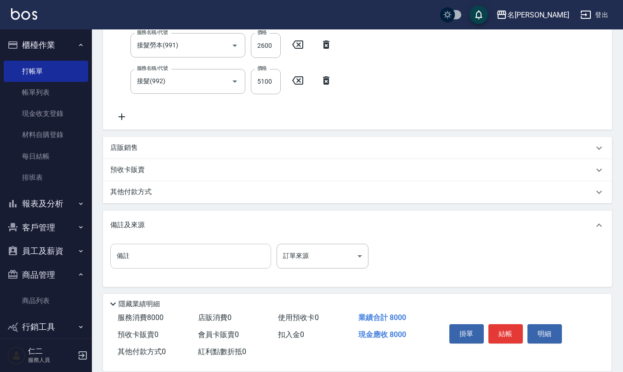
scroll to position [187, 0]
click at [175, 251] on input "備註" at bounding box center [190, 255] width 161 height 25
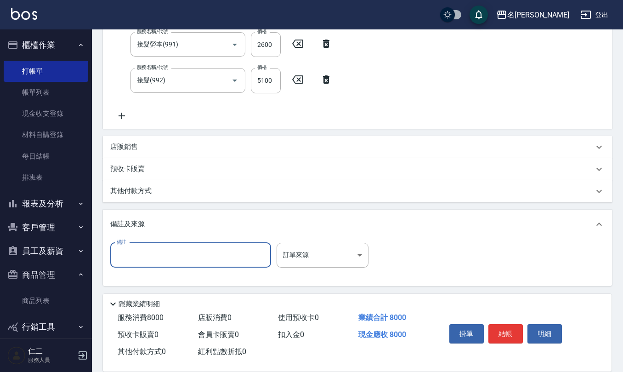
type input "8"
type input "18"雙棍5200*1"
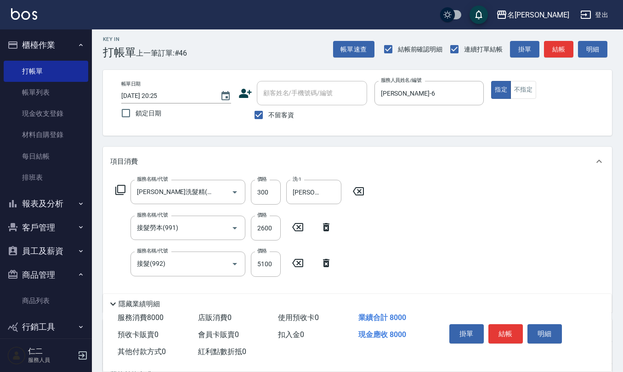
scroll to position [0, 0]
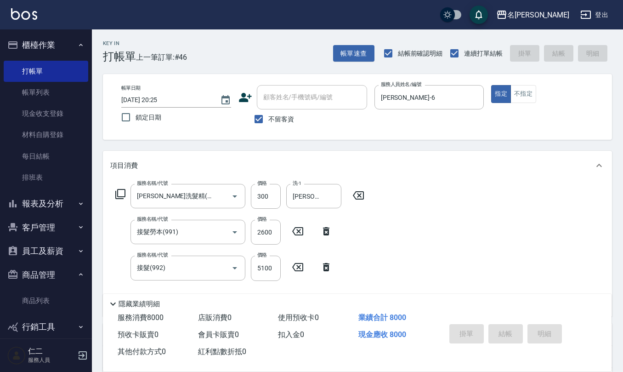
type input "[DATE] 20:26"
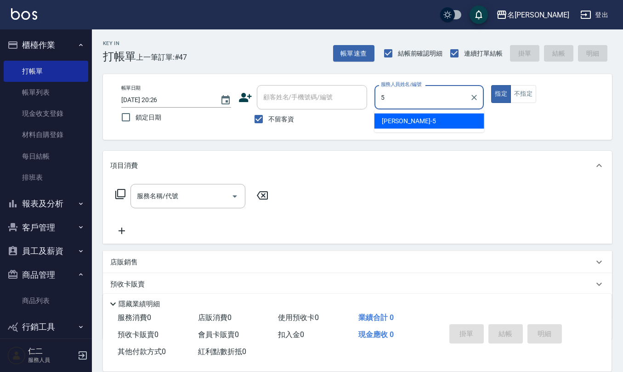
type input "[PERSON_NAME]5"
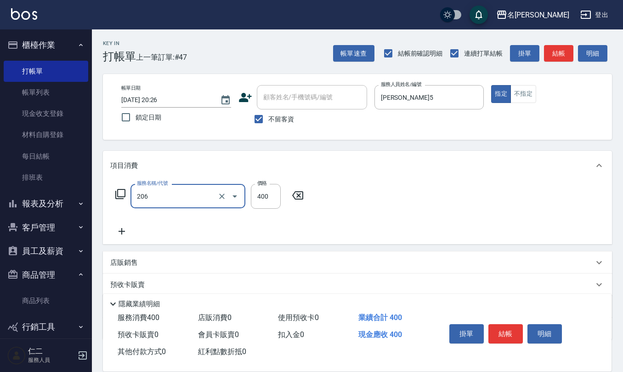
type input "健康洗(206)"
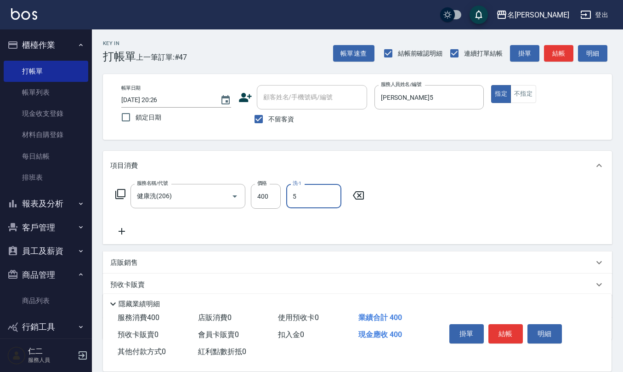
type input "[PERSON_NAME]5"
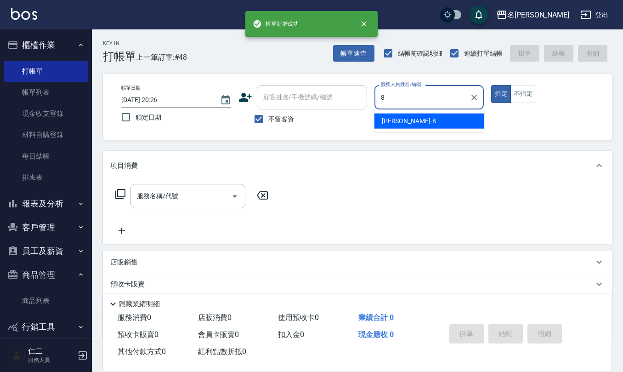
type input "[PERSON_NAME]-8"
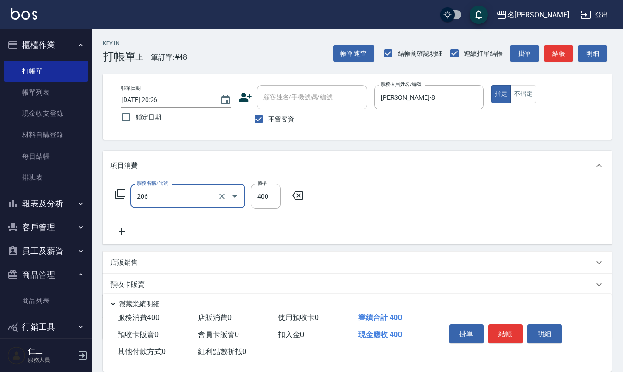
type input "健康洗(206)"
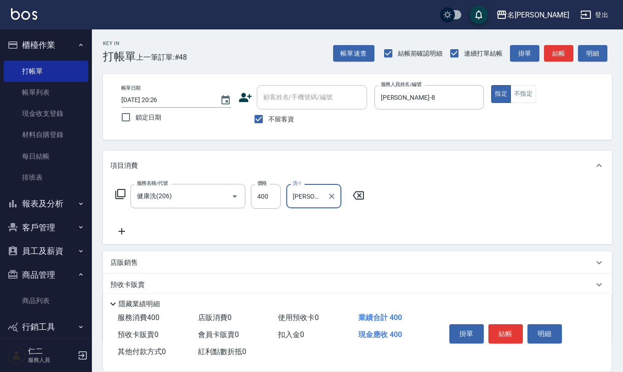
type input "[PERSON_NAME]-8"
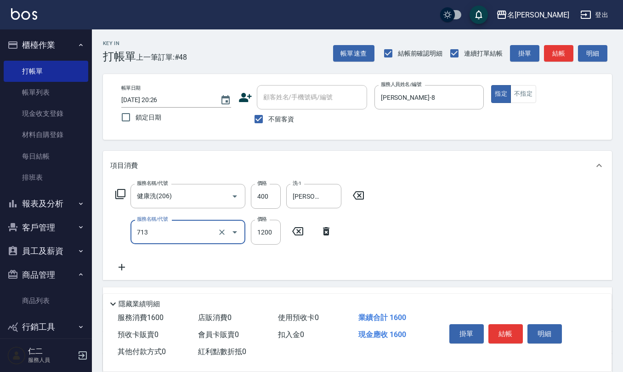
type input "水樣結構式1200(713)"
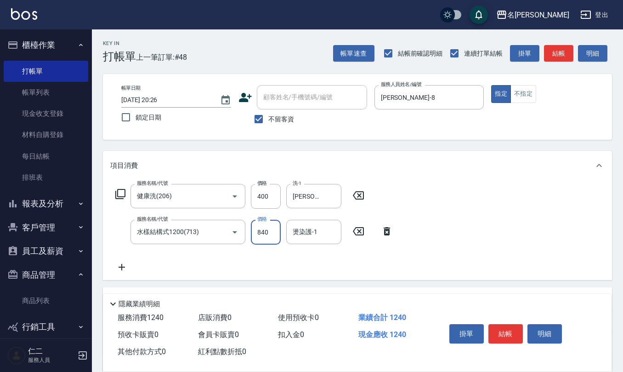
type input "840"
type input "[PERSON_NAME]-8"
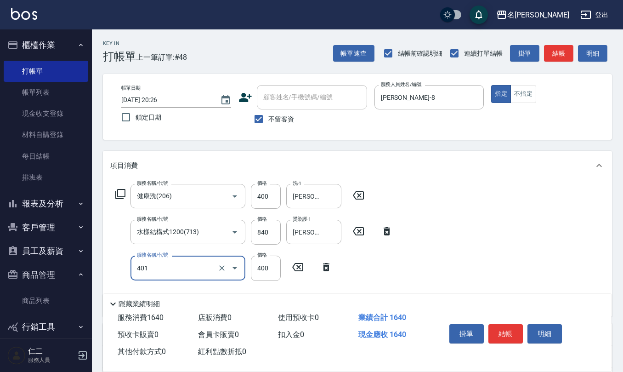
type input "剪髮(401)"
type input "200"
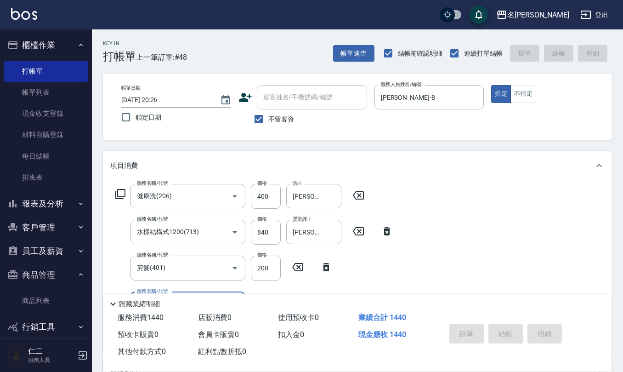
type input "[DATE] 20:27"
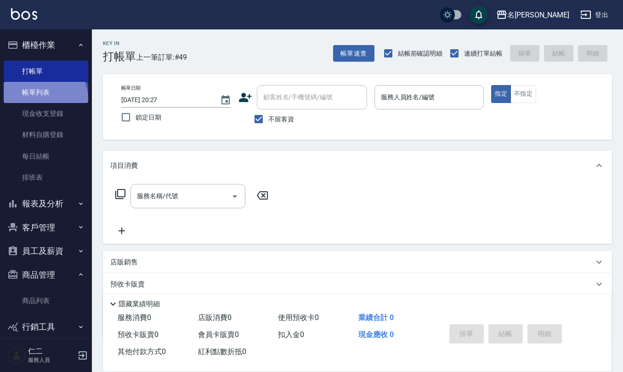
click at [40, 98] on link "帳單列表" at bounding box center [46, 92] width 85 height 21
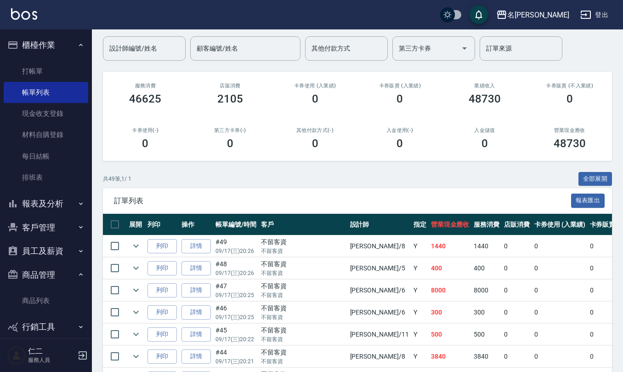
scroll to position [122, 0]
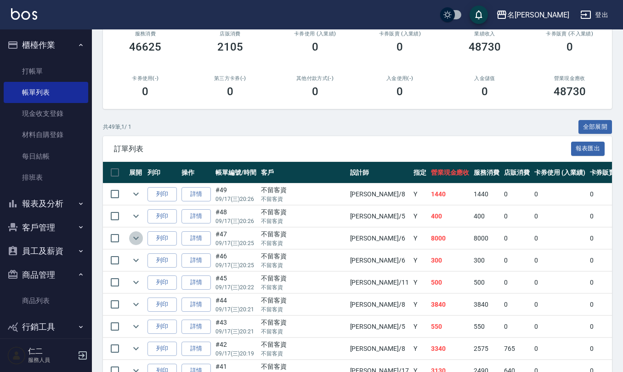
click at [131, 232] on icon "expand row" at bounding box center [135, 237] width 11 height 11
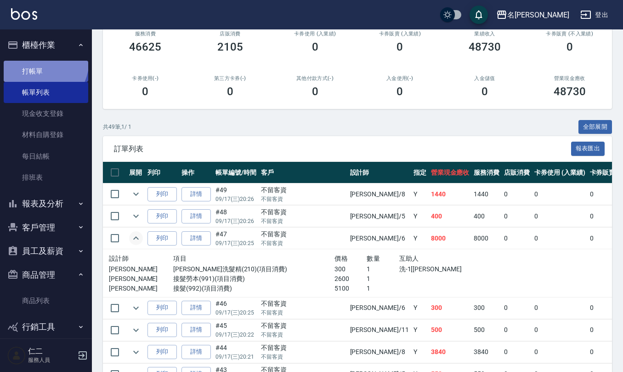
click at [34, 61] on link "打帳單" at bounding box center [46, 71] width 85 height 21
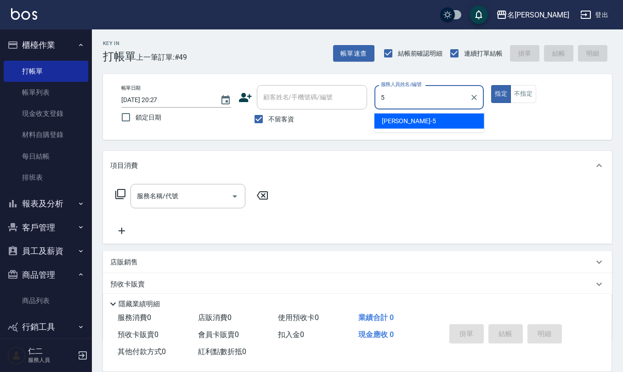
type input "[PERSON_NAME]5"
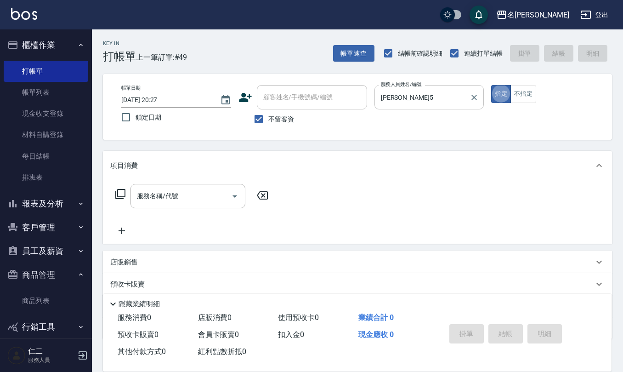
type button "true"
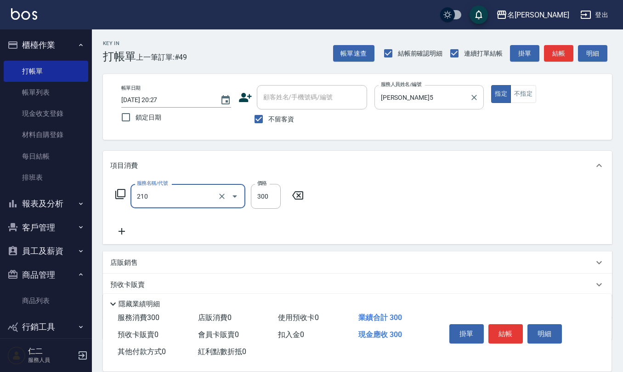
type input "[PERSON_NAME]洗髮精(210)"
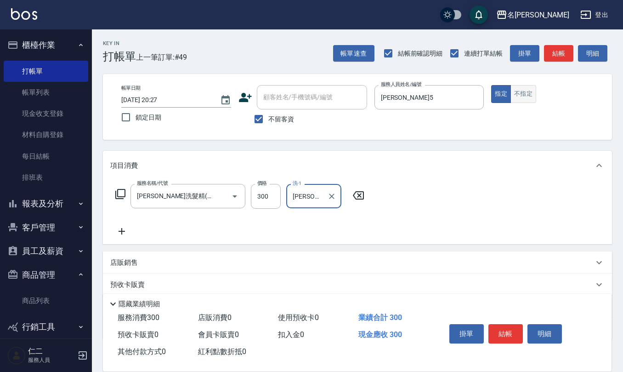
type input "[PERSON_NAME]5"
click at [534, 95] on button "不指定" at bounding box center [523, 94] width 26 height 18
type button "false"
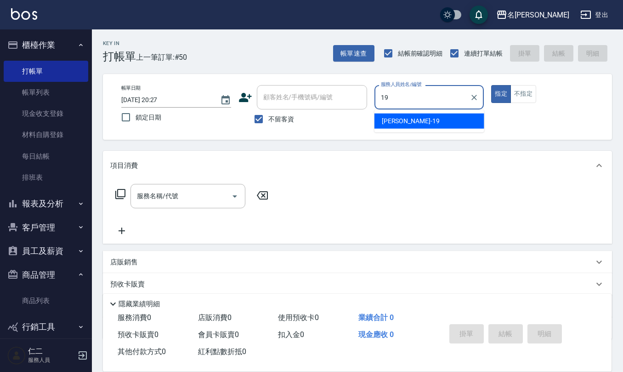
type input "[PERSON_NAME]-19"
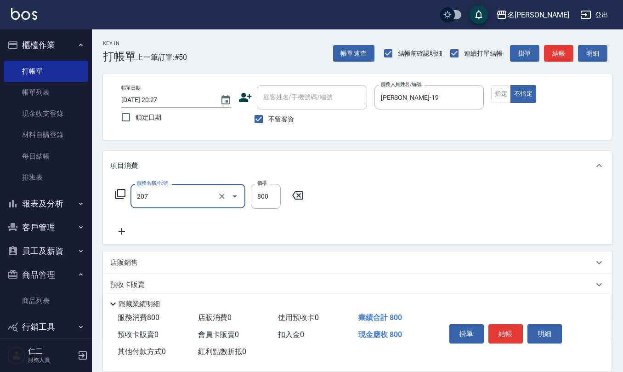
type input "清潔洗(207)"
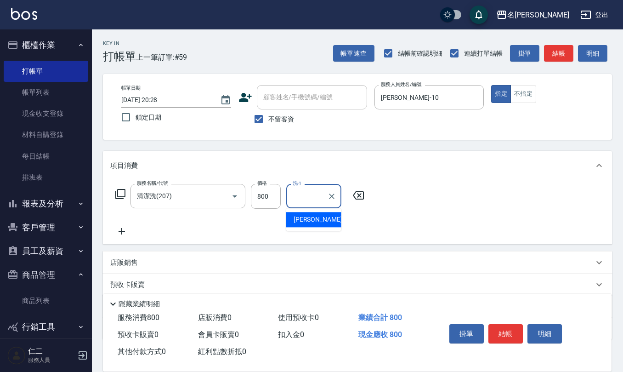
drag, startPoint x: 363, startPoint y: 194, endPoint x: 350, endPoint y: 188, distance: 14.0
click at [362, 190] on icon at bounding box center [358, 195] width 23 height 11
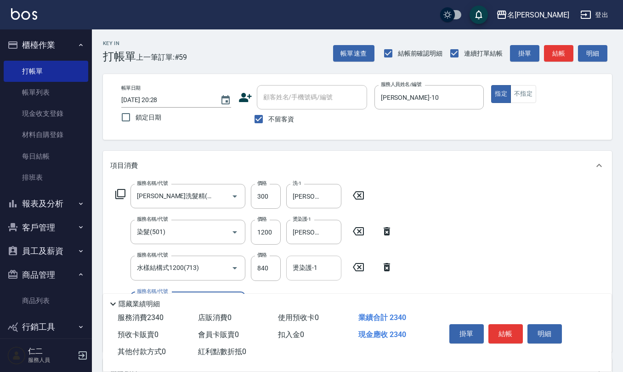
click at [313, 269] on input "燙染護-1" at bounding box center [313, 268] width 47 height 16
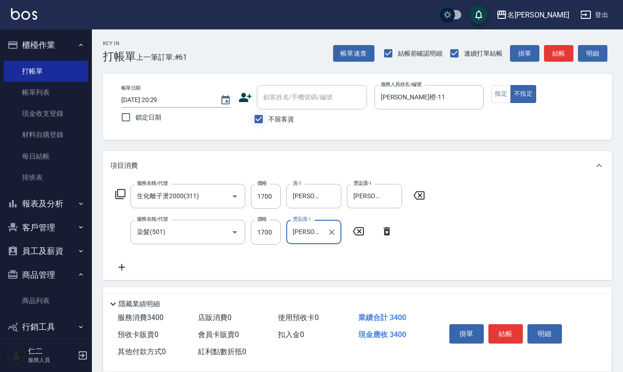
click at [264, 118] on input "不留客資" at bounding box center [258, 118] width 19 height 19
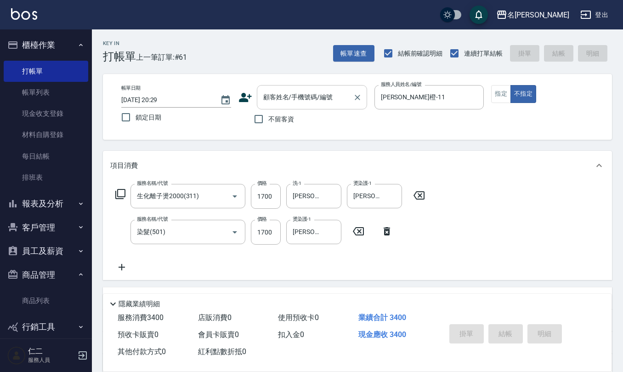
click at [270, 104] on input "顧客姓名/手機號碼/編號" at bounding box center [305, 97] width 88 height 16
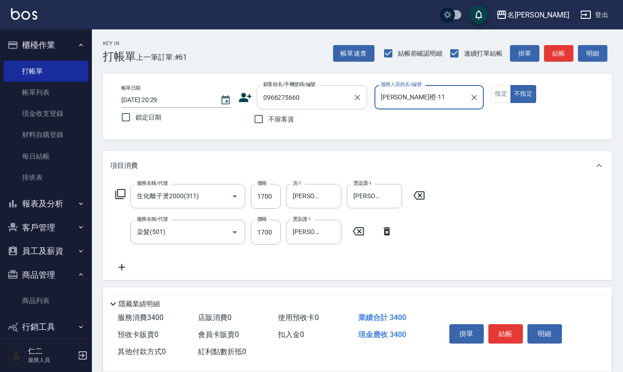
click at [334, 98] on input "0966275660" at bounding box center [305, 97] width 88 height 16
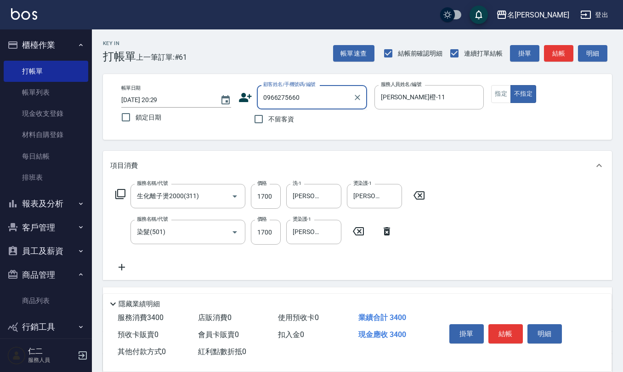
drag, startPoint x: 311, startPoint y: 96, endPoint x: 241, endPoint y: 69, distance: 75.5
click at [141, 94] on div "帳單日期 [DATE] 20:29 鎖定日期 顧客姓名/手機號碼/編號 0966275660 顧客姓名/手機號碼/編號 不留客資 服務人員姓名/編號 [PER…" at bounding box center [357, 107] width 487 height 44
click at [247, 98] on icon at bounding box center [245, 97] width 14 height 14
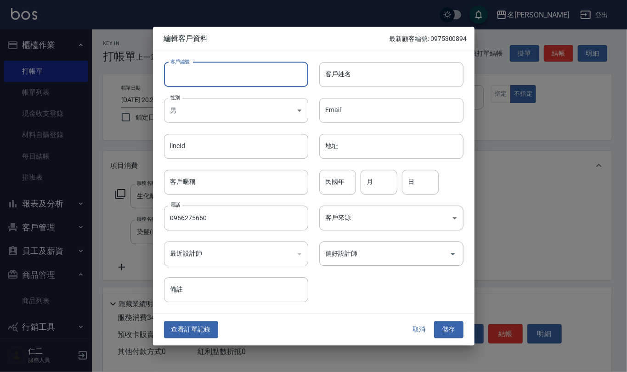
click at [251, 76] on input "客戶編號" at bounding box center [236, 74] width 144 height 25
paste input "0966275660"
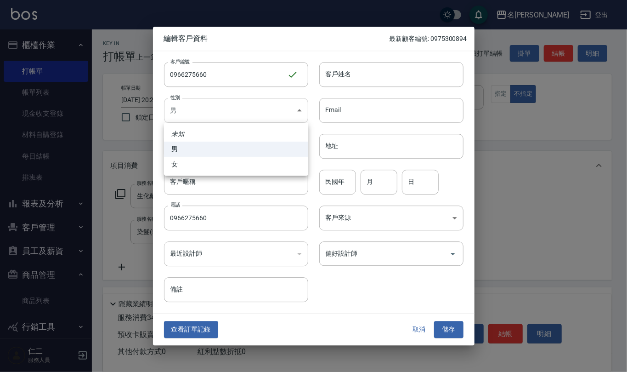
click at [234, 114] on body "名留仁二 登出 櫃檯作業 打帳單 帳單列表 現金收支登錄 材料自購登錄 每日結帳 排班表 報表及分析 報表目錄 店家區間累計表 店家日報表 互助日報表 互助月…" at bounding box center [313, 242] width 627 height 484
click at [235, 170] on li "女" at bounding box center [236, 164] width 144 height 15
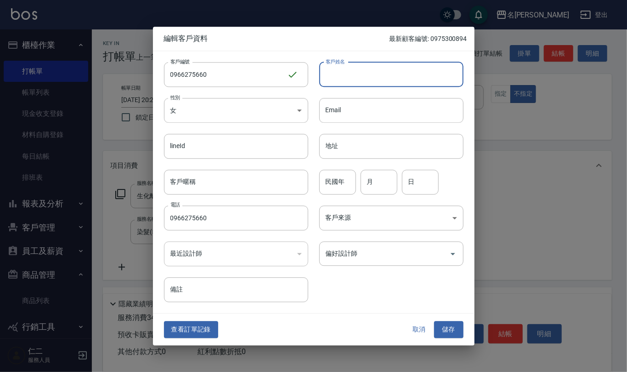
drag, startPoint x: 345, startPoint y: 70, endPoint x: 338, endPoint y: 62, distance: 10.5
click at [342, 67] on div "客戶姓名 客戶姓名" at bounding box center [391, 74] width 144 height 25
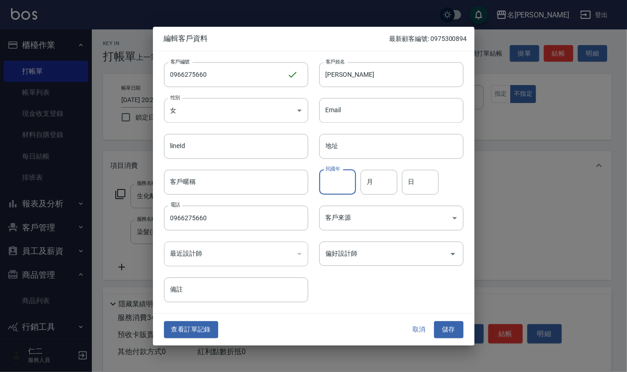
click at [338, 178] on input "民國年" at bounding box center [337, 182] width 37 height 25
click at [456, 330] on button "儲存" at bounding box center [448, 329] width 29 height 17
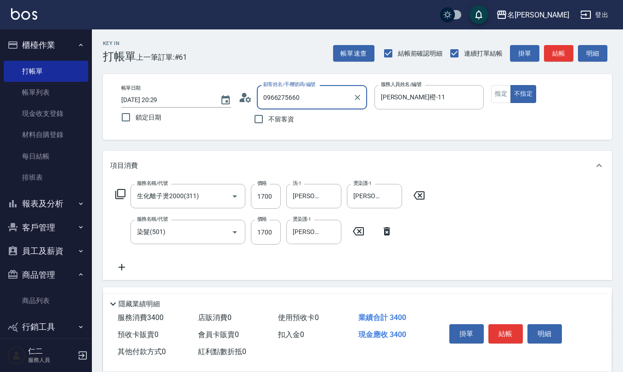
click at [314, 96] on input "0966275660" at bounding box center [305, 97] width 88 height 16
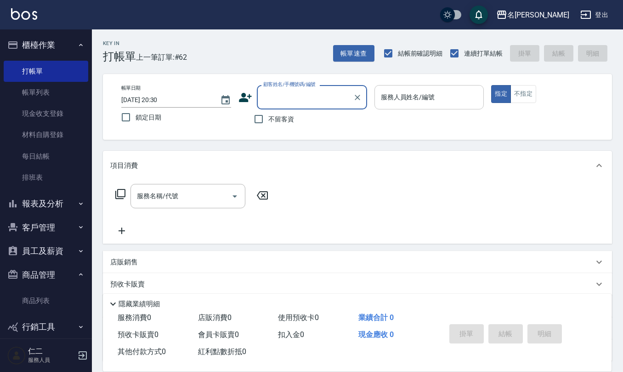
click at [430, 94] on input "服務人員姓名/編號" at bounding box center [430, 97] width 102 height 16
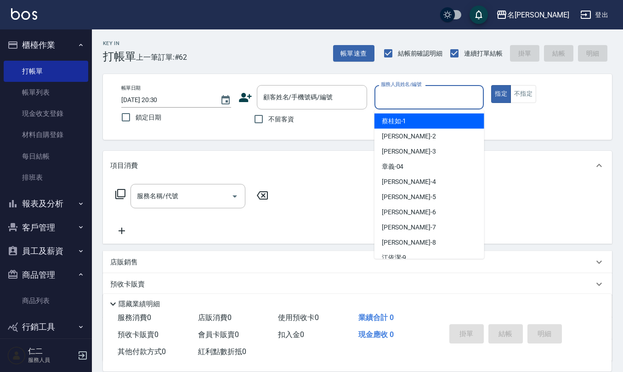
click at [277, 120] on span "不留客資" at bounding box center [281, 119] width 26 height 10
click at [268, 120] on input "不留客資" at bounding box center [258, 118] width 19 height 19
click at [388, 99] on input "服務人員姓名/編號" at bounding box center [430, 97] width 102 height 16
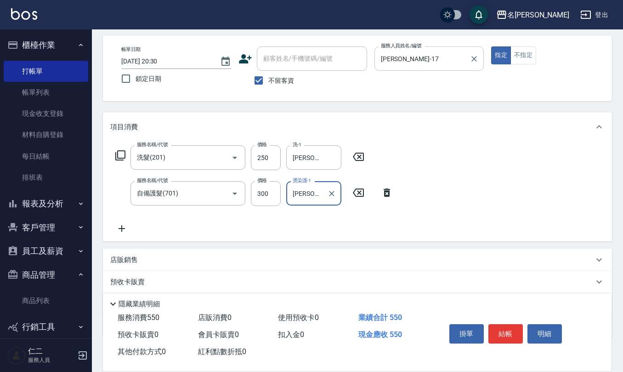
scroll to position [90, 0]
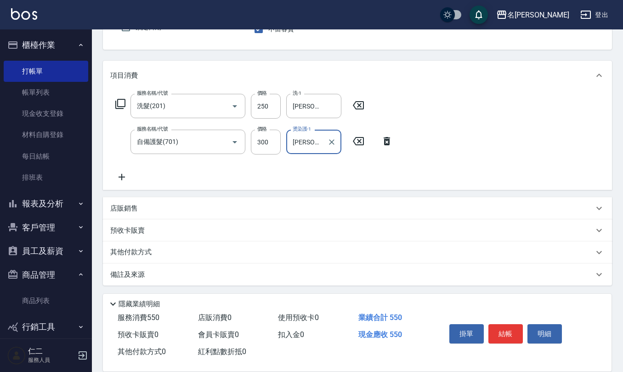
click at [140, 204] on div "店販銷售" at bounding box center [357, 208] width 509 height 22
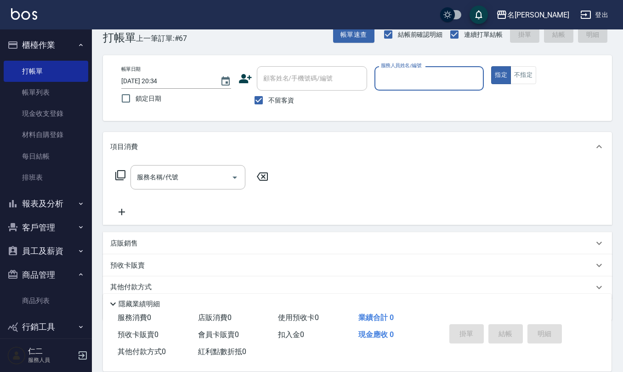
scroll to position [0, 0]
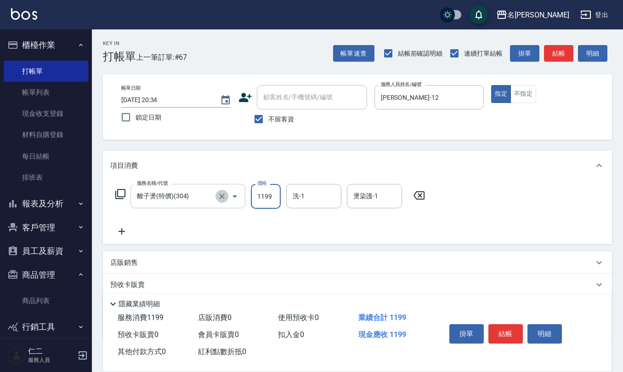
click at [222, 196] on icon "Clear" at bounding box center [222, 196] width 6 height 6
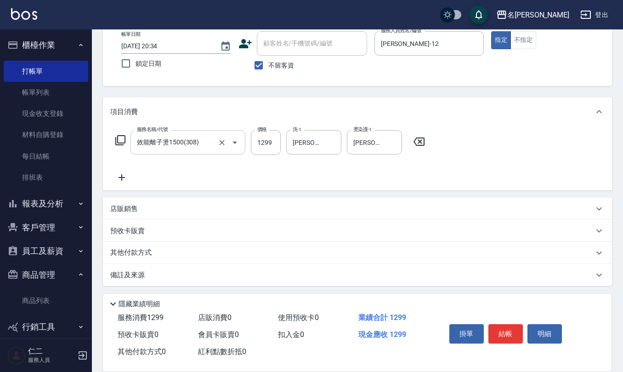
drag, startPoint x: 129, startPoint y: 278, endPoint x: 129, endPoint y: 283, distance: 5.1
click at [129, 283] on div "備註及來源" at bounding box center [357, 275] width 509 height 22
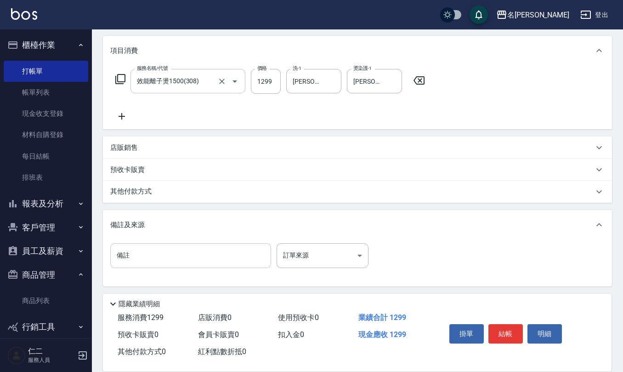
scroll to position [116, 0]
click at [189, 263] on input "備註" at bounding box center [190, 254] width 161 height 25
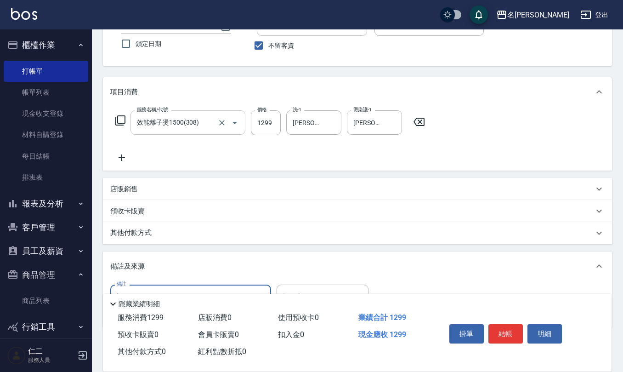
scroll to position [0, 0]
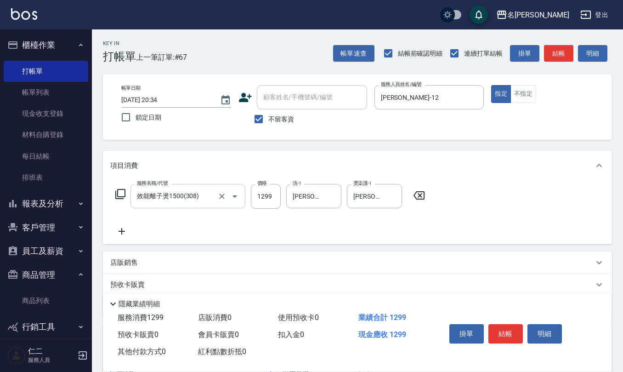
drag, startPoint x: 253, startPoint y: 120, endPoint x: 272, endPoint y: 112, distance: 21.4
click at [254, 119] on input "不留客資" at bounding box center [258, 118] width 19 height 19
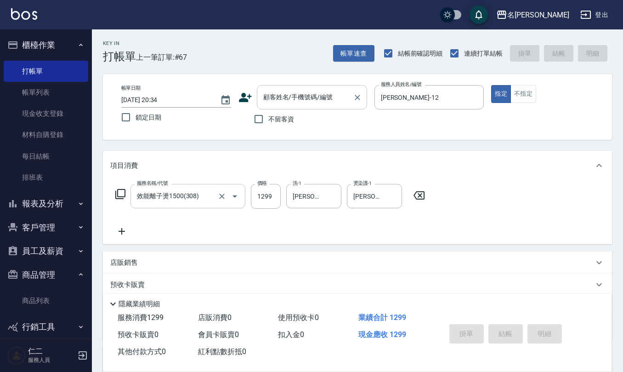
click at [296, 102] on input "顧客姓名/手機號碼/編號" at bounding box center [305, 97] width 88 height 16
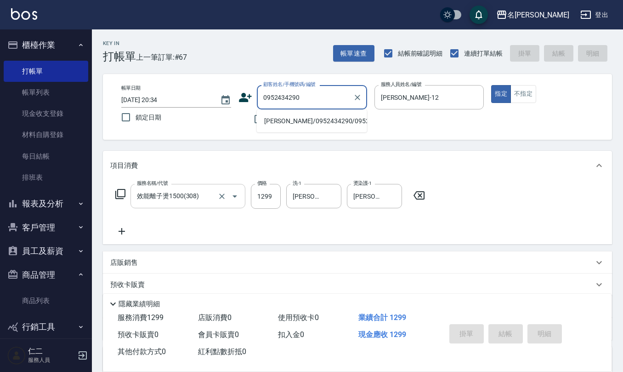
click at [296, 125] on li "[PERSON_NAME]/0952434290/0952434290" at bounding box center [312, 120] width 110 height 15
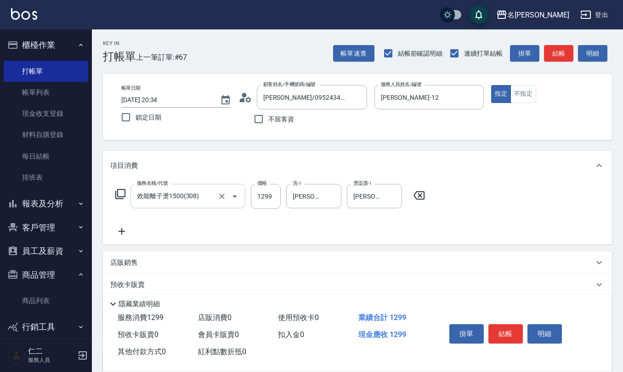
click at [245, 98] on icon at bounding box center [245, 97] width 14 height 14
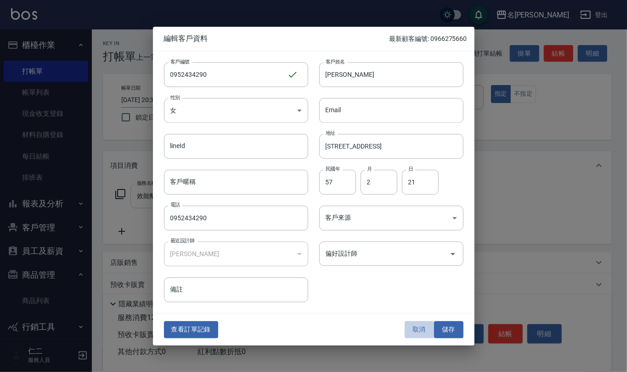
click at [412, 327] on button "取消" at bounding box center [419, 329] width 29 height 17
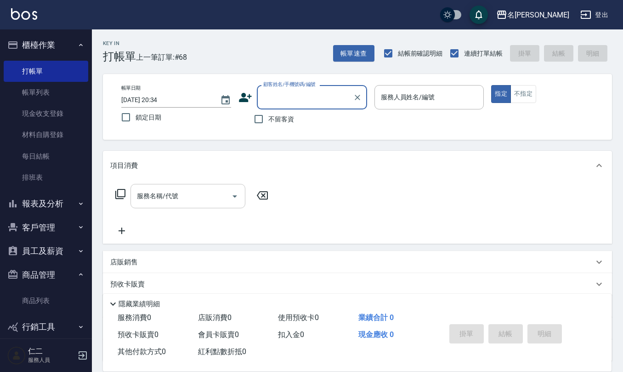
drag, startPoint x: 274, startPoint y: 122, endPoint x: 289, endPoint y: 108, distance: 20.8
click at [272, 118] on span "不留客資" at bounding box center [281, 119] width 26 height 10
click at [268, 118] on input "不留客資" at bounding box center [258, 118] width 19 height 19
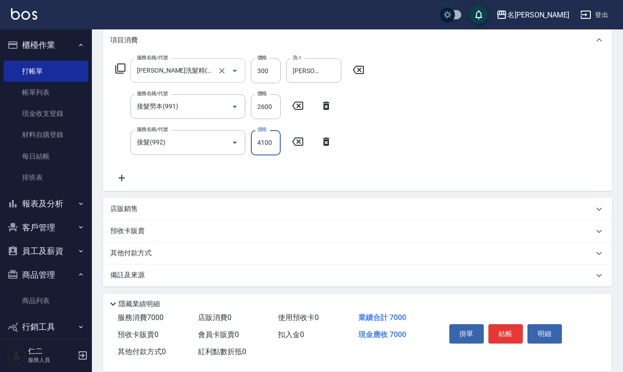
scroll to position [126, 0]
click at [155, 268] on div "備註及來源" at bounding box center [357, 275] width 509 height 22
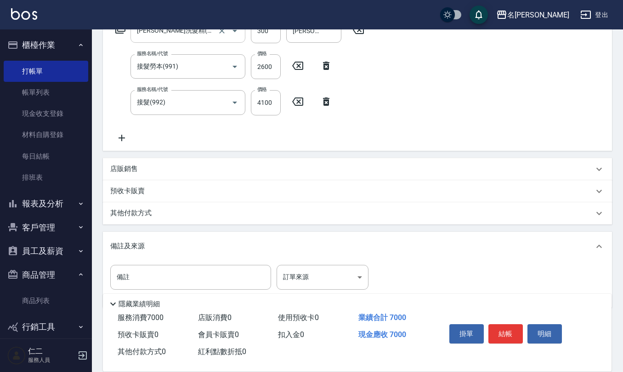
scroll to position [187, 0]
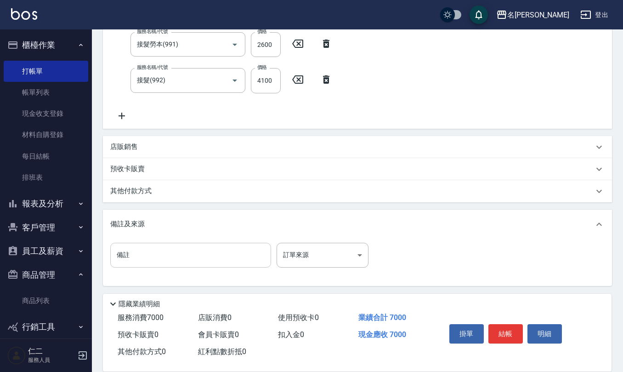
click at [170, 254] on input "備註" at bounding box center [190, 255] width 161 height 25
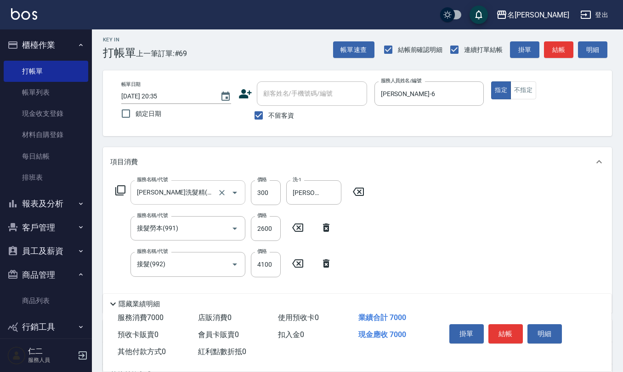
scroll to position [0, 0]
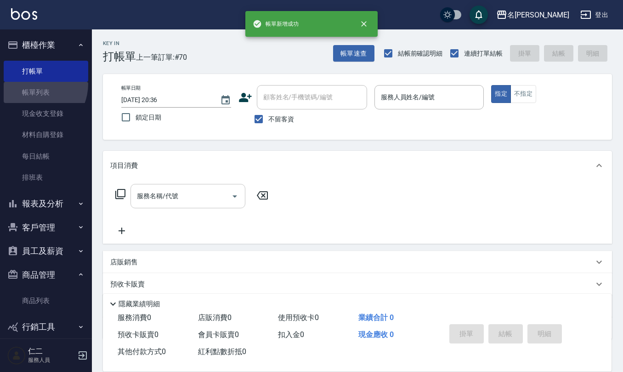
drag, startPoint x: 30, startPoint y: 84, endPoint x: 248, endPoint y: 217, distance: 255.3
click at [30, 84] on link "帳單列表" at bounding box center [46, 92] width 85 height 21
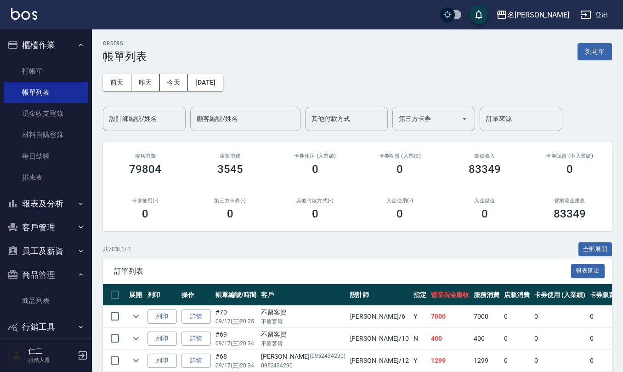
click at [129, 315] on button "expand row" at bounding box center [136, 316] width 14 height 14
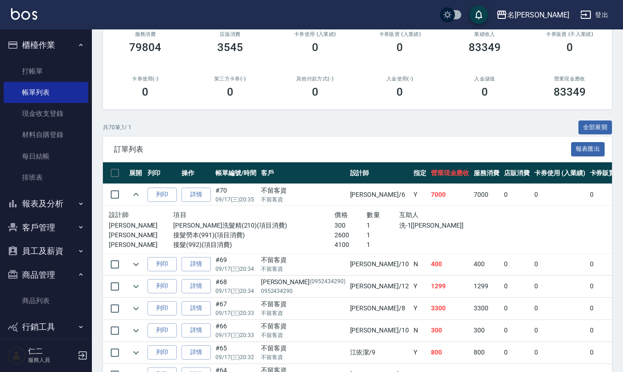
scroll to position [122, 0]
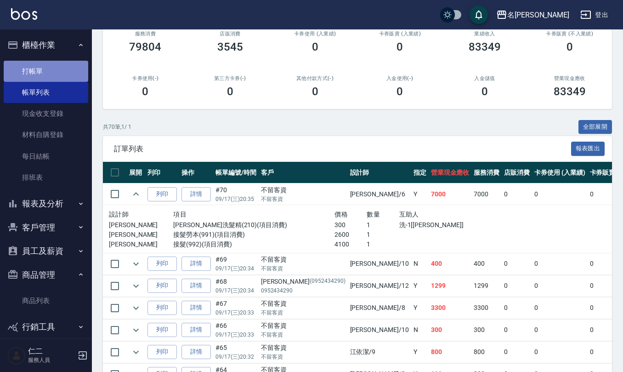
click at [51, 74] on link "打帳單" at bounding box center [46, 71] width 85 height 21
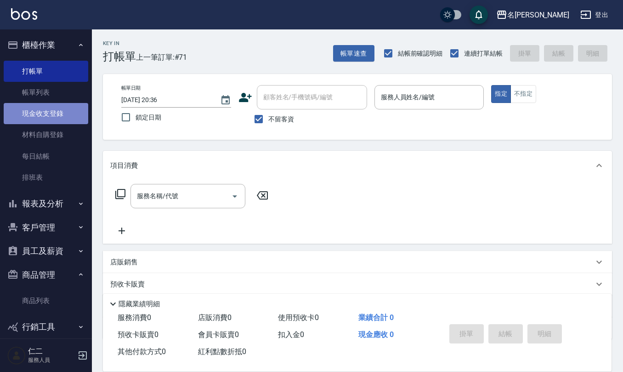
click at [59, 109] on link "現金收支登錄" at bounding box center [46, 113] width 85 height 21
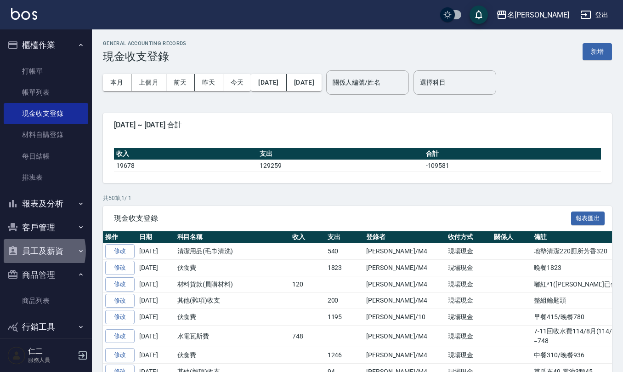
click at [35, 251] on button "員工及薪資" at bounding box center [46, 251] width 85 height 24
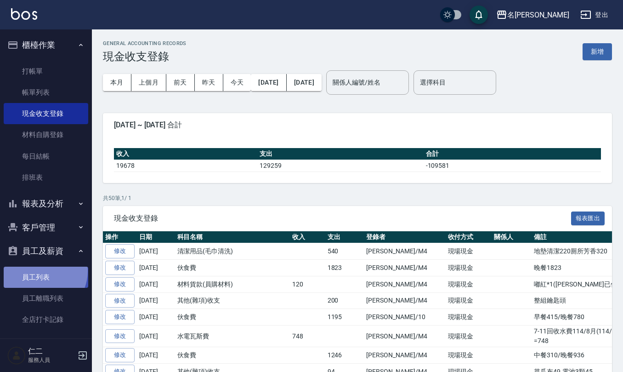
click at [40, 271] on link "員工列表" at bounding box center [46, 276] width 85 height 21
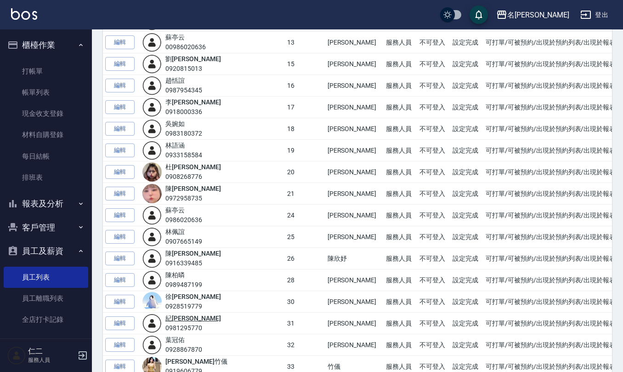
scroll to position [429, 0]
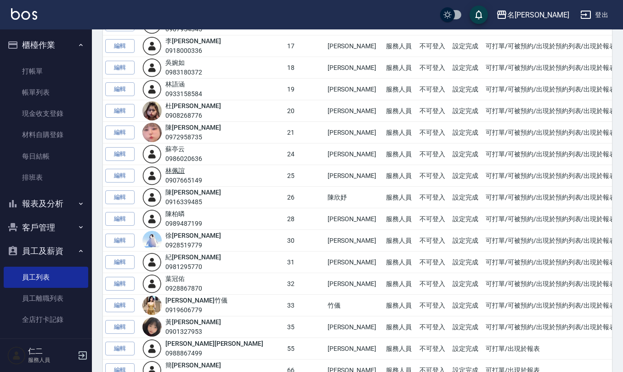
click at [185, 173] on link "[PERSON_NAME]" at bounding box center [174, 170] width 19 height 7
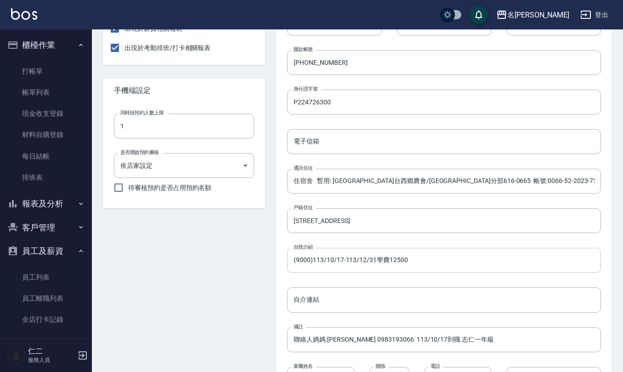
scroll to position [306, 0]
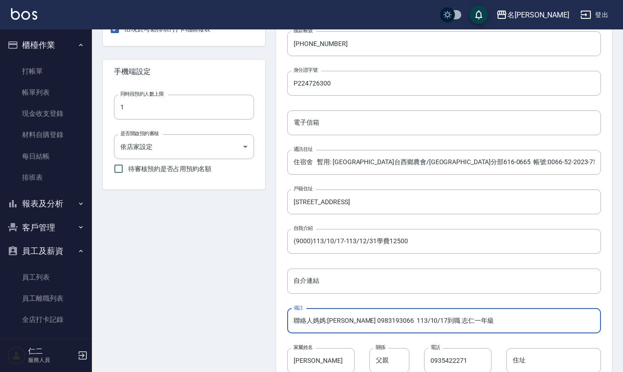
click at [484, 322] on input "聯絡人媽媽:[PERSON_NAME] 0983193066 113/10/17到職 志仁一年級" at bounding box center [444, 320] width 314 height 25
click at [465, 327] on input "聯絡人媽媽:[PERSON_NAME] 0983193066 113/10/17到職 志仁一年級 改電話[PHONE_NUMBER]" at bounding box center [444, 320] width 314 height 25
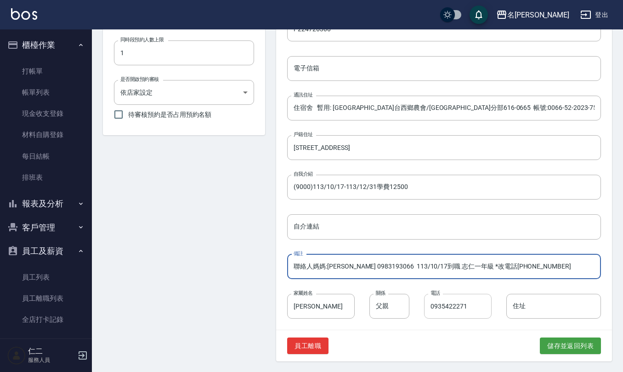
scroll to position [361, 0]
click at [565, 342] on button "儲存並返回列表" at bounding box center [570, 345] width 61 height 17
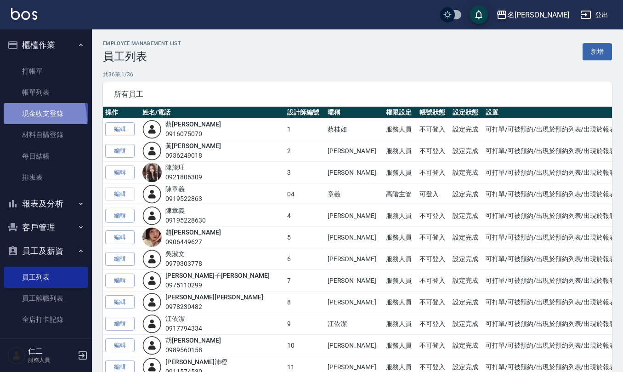
click at [29, 119] on link "現金收支登錄" at bounding box center [46, 113] width 85 height 21
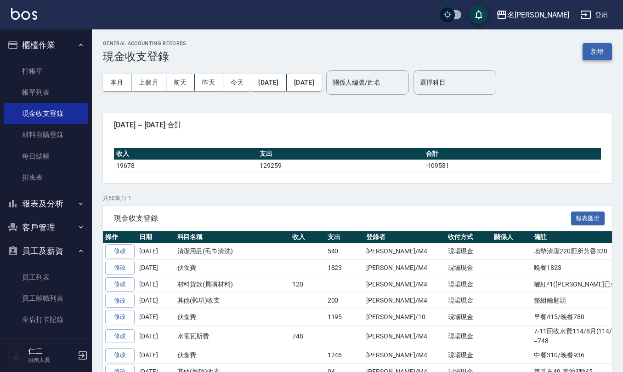
click at [594, 48] on button "新增" at bounding box center [596, 51] width 29 height 17
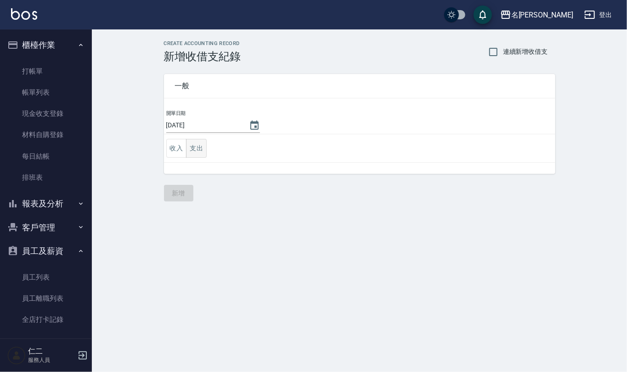
click at [197, 149] on button "支出" at bounding box center [196, 148] width 21 height 19
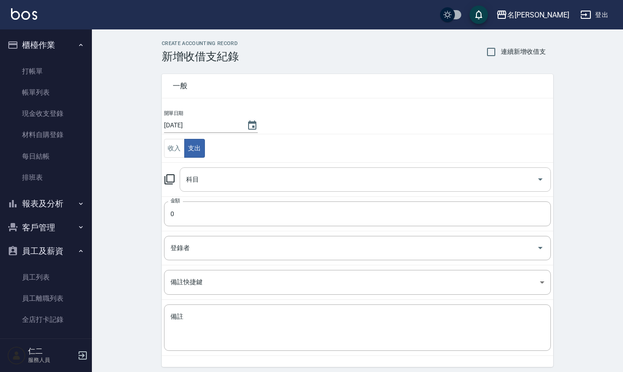
click at [214, 182] on input "科目" at bounding box center [358, 179] width 349 height 16
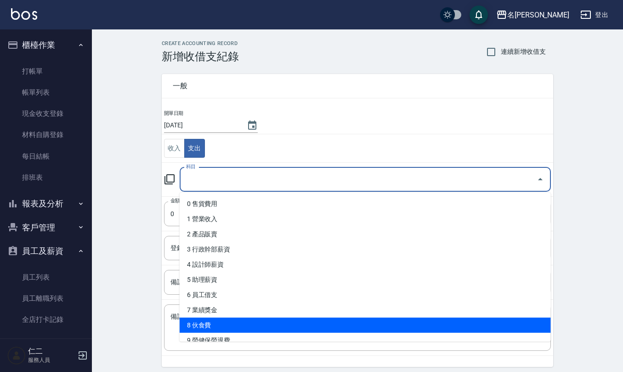
drag, startPoint x: 224, startPoint y: 321, endPoint x: 224, endPoint y: 305, distance: 15.6
click at [223, 321] on li "8 伙食費" at bounding box center [365, 324] width 371 height 15
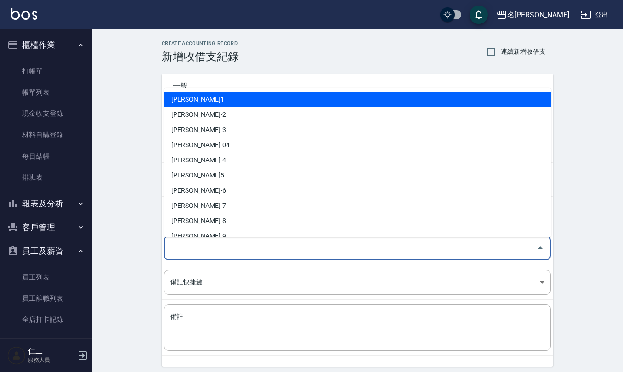
click at [260, 244] on input "登錄者" at bounding box center [350, 248] width 365 height 16
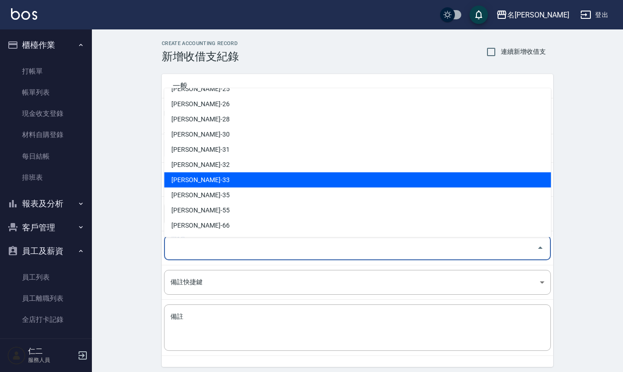
scroll to position [404, 0]
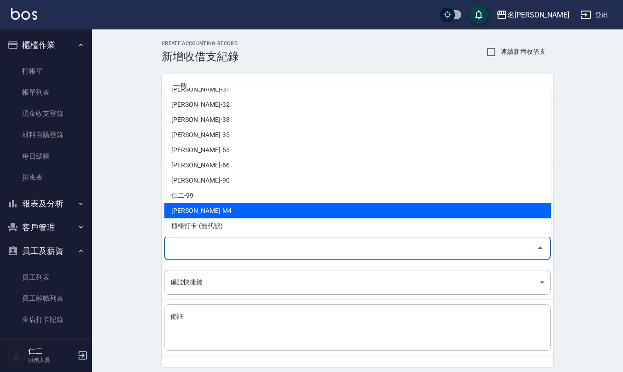
click at [238, 209] on li "[PERSON_NAME]-M4" at bounding box center [357, 210] width 387 height 15
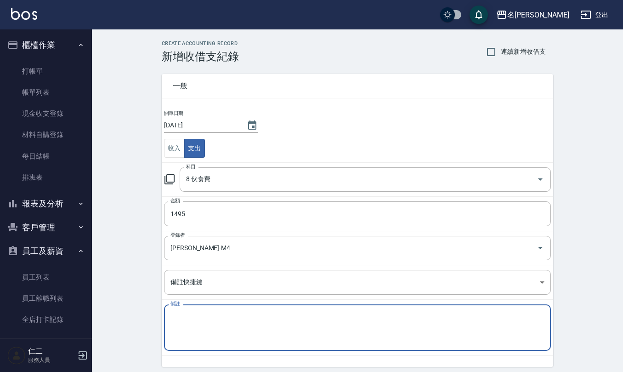
click at [216, 339] on textarea "備註" at bounding box center [357, 327] width 374 height 31
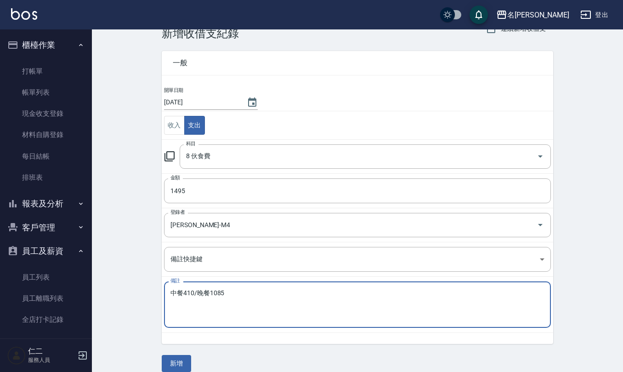
scroll to position [35, 0]
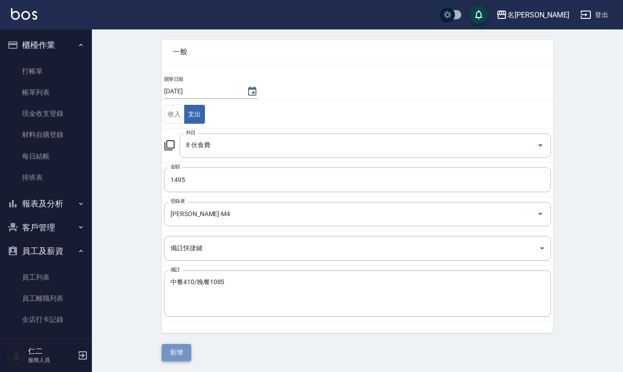
click at [186, 352] on button "新增" at bounding box center [176, 352] width 29 height 17
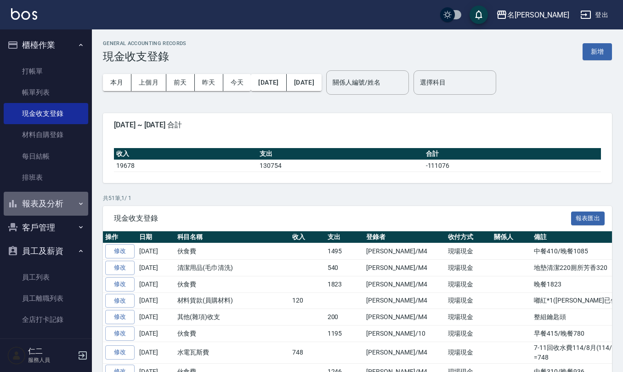
click at [60, 202] on button "報表及分析" at bounding box center [46, 204] width 85 height 24
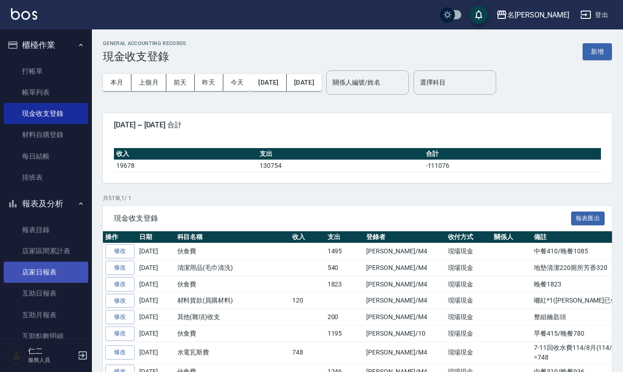
click at [66, 262] on link "店家日報表" at bounding box center [46, 271] width 85 height 21
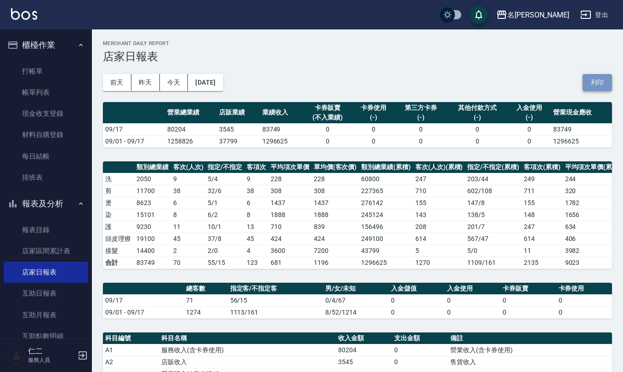
click at [597, 87] on button "列印" at bounding box center [596, 82] width 29 height 17
click at [54, 287] on link "互助日報表" at bounding box center [46, 293] width 85 height 21
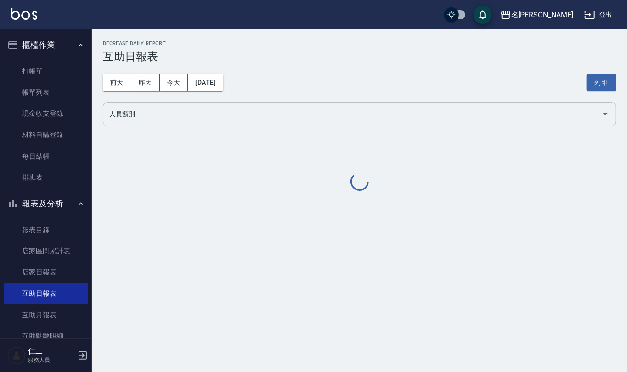
click at [231, 118] on input "人員類別" at bounding box center [352, 114] width 491 height 16
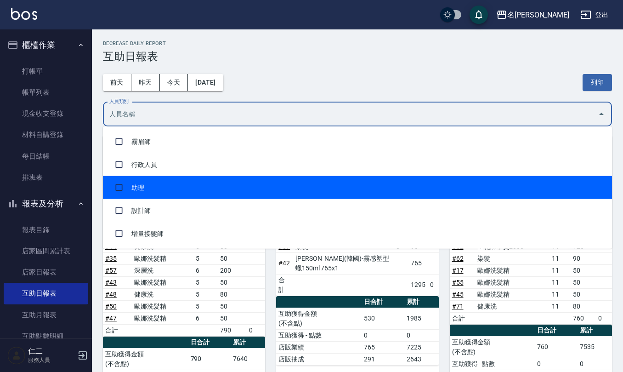
click at [213, 186] on li "助理" at bounding box center [357, 187] width 509 height 23
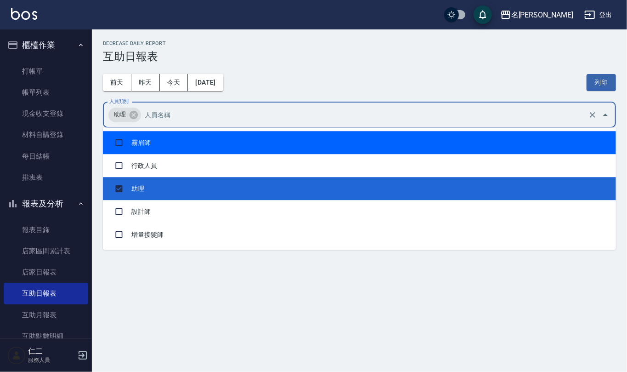
click at [324, 81] on div "[DATE] [DATE] [DATE] [DATE] 列印" at bounding box center [359, 82] width 513 height 39
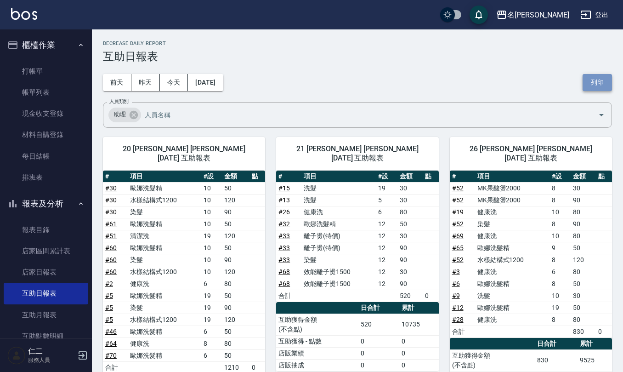
click at [603, 81] on button "列印" at bounding box center [596, 82] width 29 height 17
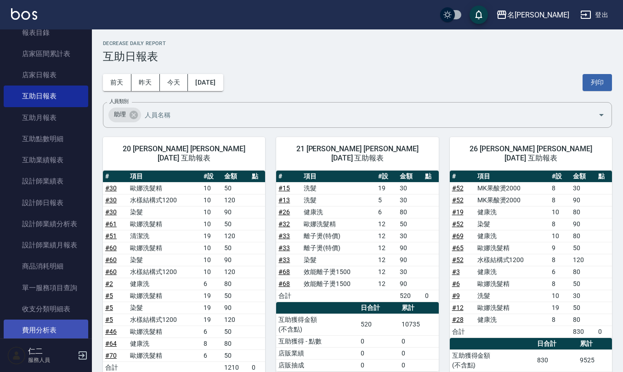
scroll to position [245, 0]
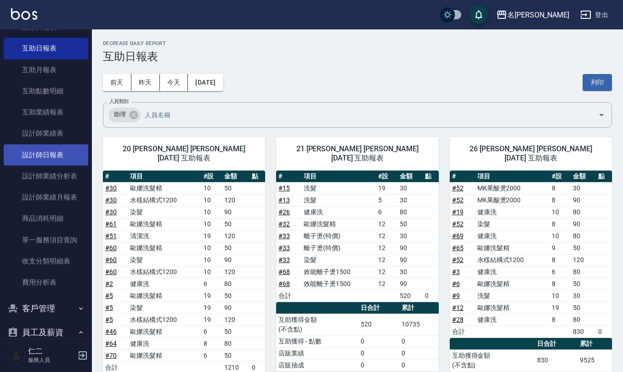
click at [52, 149] on link "設計師日報表" at bounding box center [46, 154] width 85 height 21
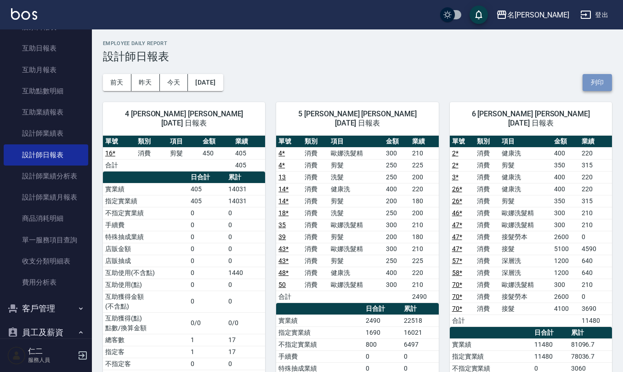
click at [591, 81] on button "列印" at bounding box center [596, 82] width 29 height 17
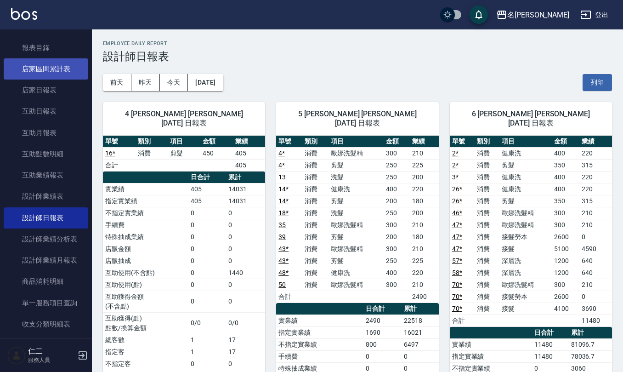
scroll to position [122, 0]
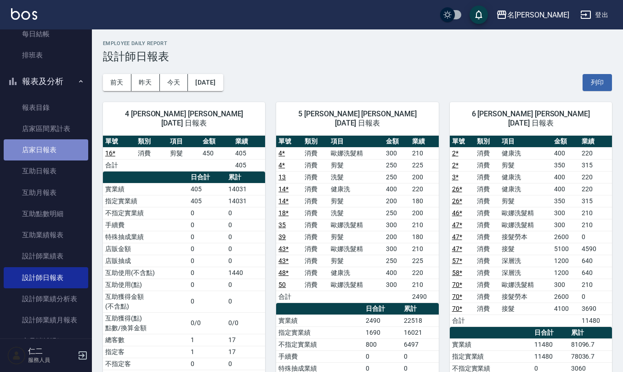
click at [60, 147] on link "店家日報表" at bounding box center [46, 149] width 85 height 21
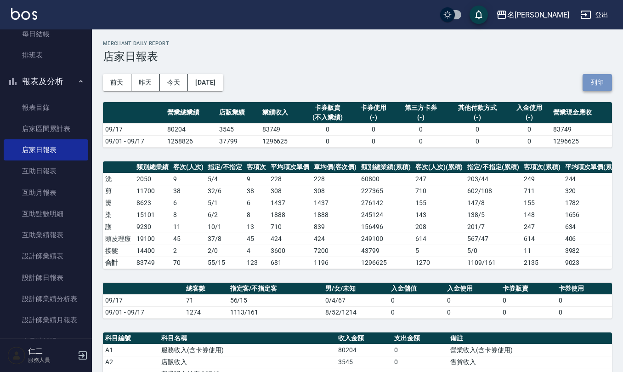
click at [597, 79] on button "列印" at bounding box center [596, 82] width 29 height 17
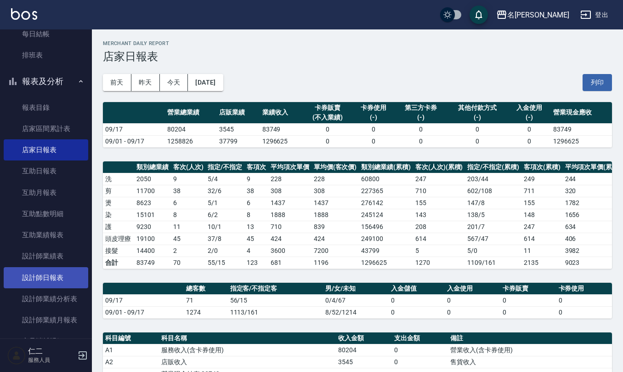
click at [18, 283] on link "設計師日報表" at bounding box center [46, 277] width 85 height 21
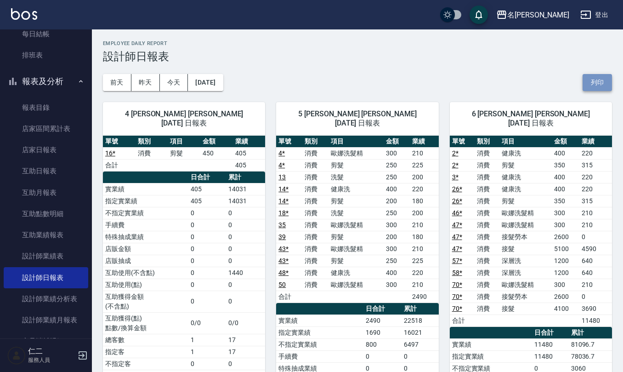
click at [594, 81] on button "列印" at bounding box center [596, 82] width 29 height 17
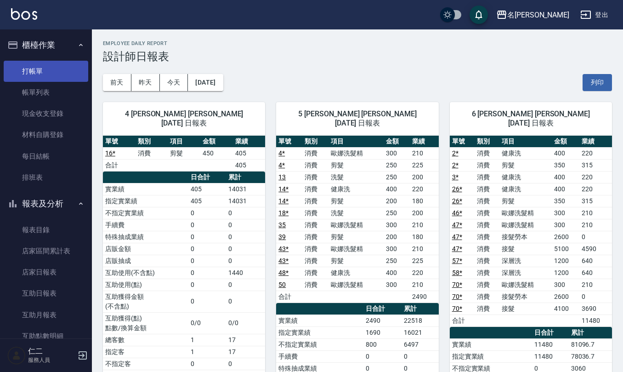
click at [50, 72] on link "打帳單" at bounding box center [46, 71] width 85 height 21
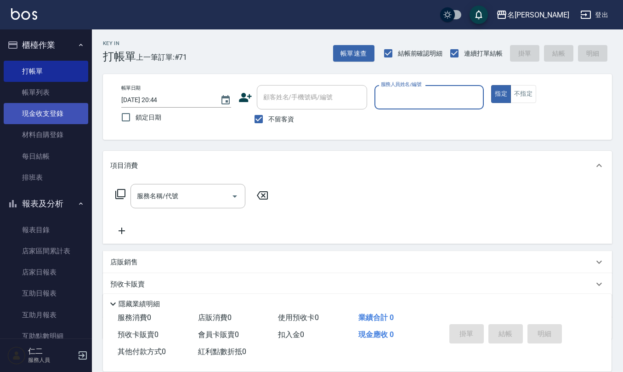
click at [42, 119] on link "現金收支登錄" at bounding box center [46, 113] width 85 height 21
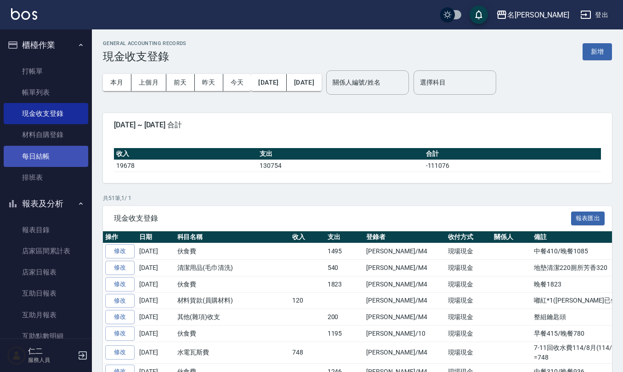
click at [37, 158] on link "每日結帳" at bounding box center [46, 156] width 85 height 21
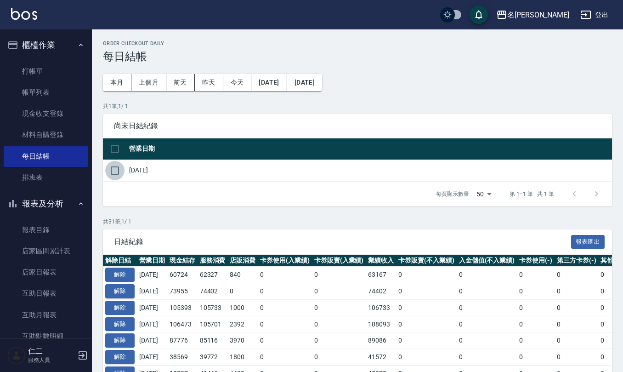
click at [117, 174] on input "checkbox" at bounding box center [114, 170] width 19 height 19
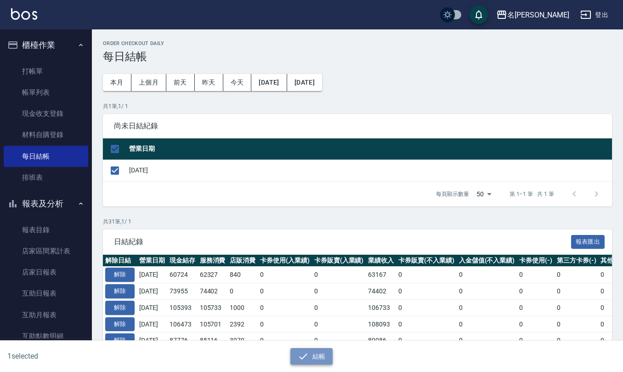
click at [311, 353] on button "結帳" at bounding box center [311, 356] width 43 height 17
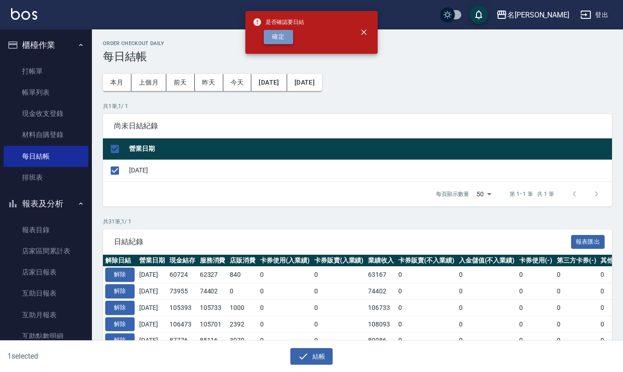
click at [276, 32] on button "確定" at bounding box center [278, 37] width 29 height 14
